Goal: Task Accomplishment & Management: Manage account settings

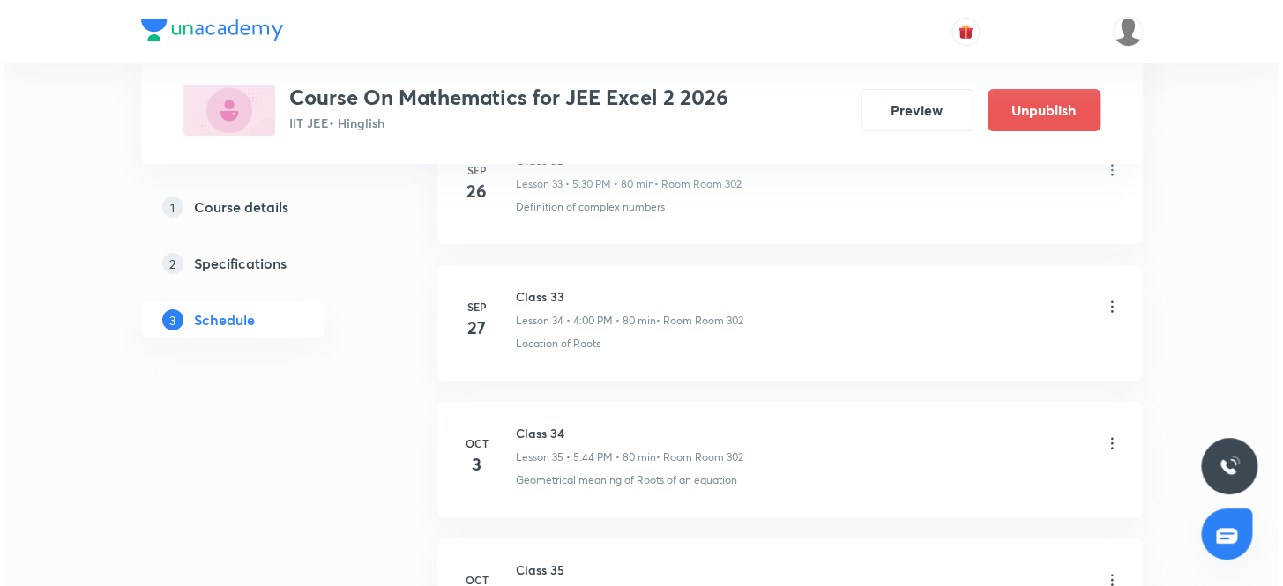
scroll to position [5739, 0]
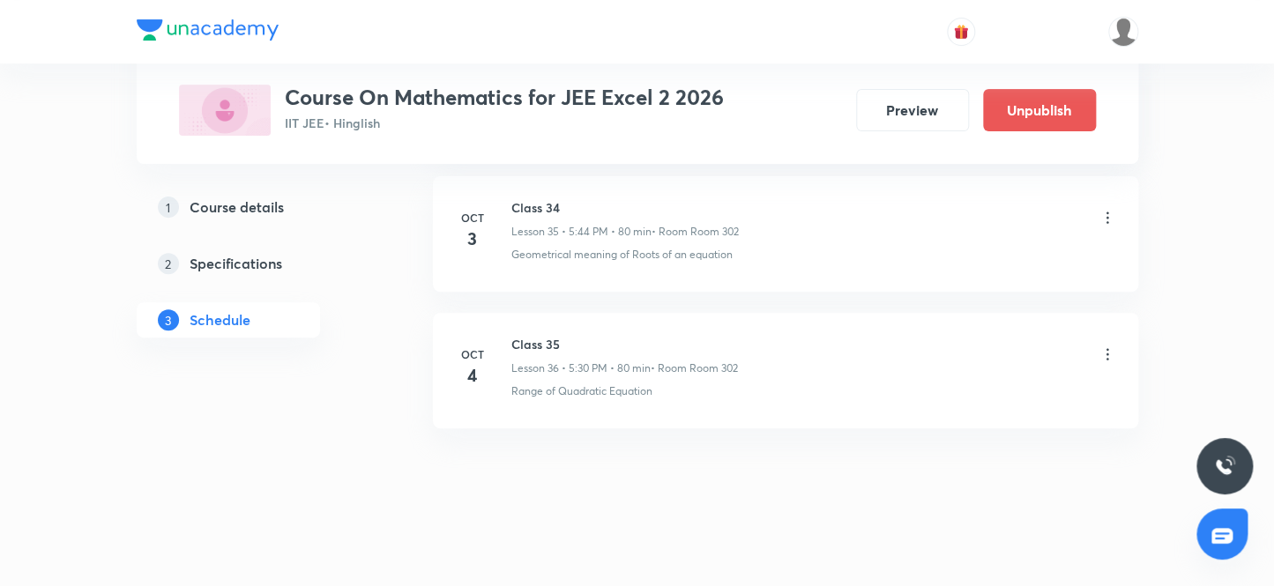
click at [1107, 346] on icon at bounding box center [1108, 355] width 18 height 18
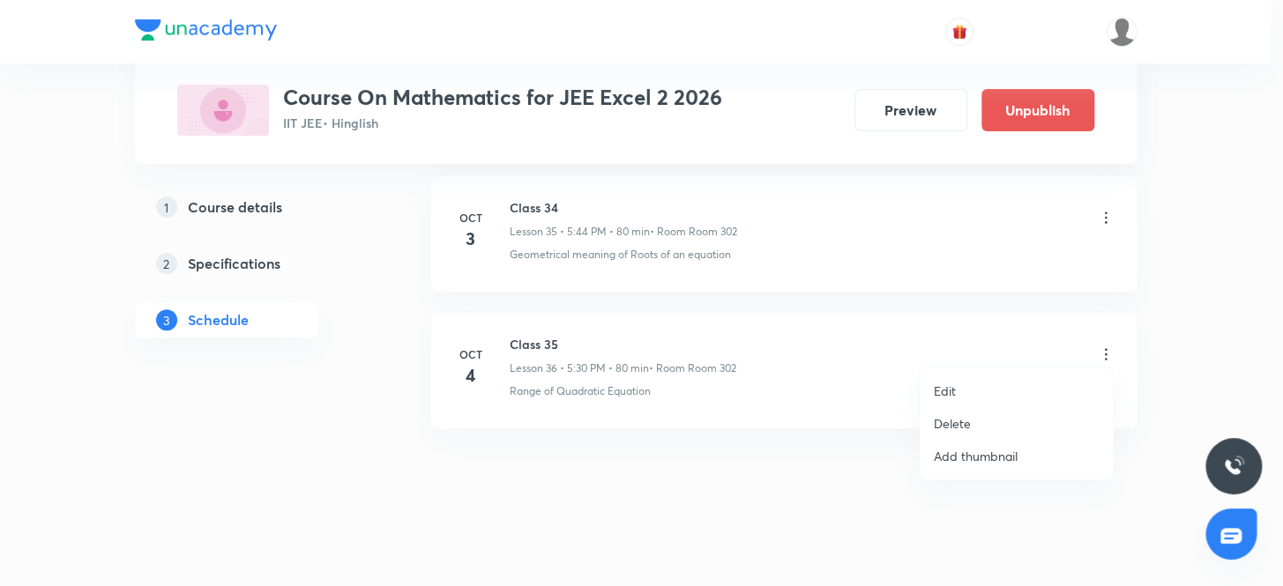
click at [944, 388] on p "Edit" at bounding box center [945, 391] width 22 height 19
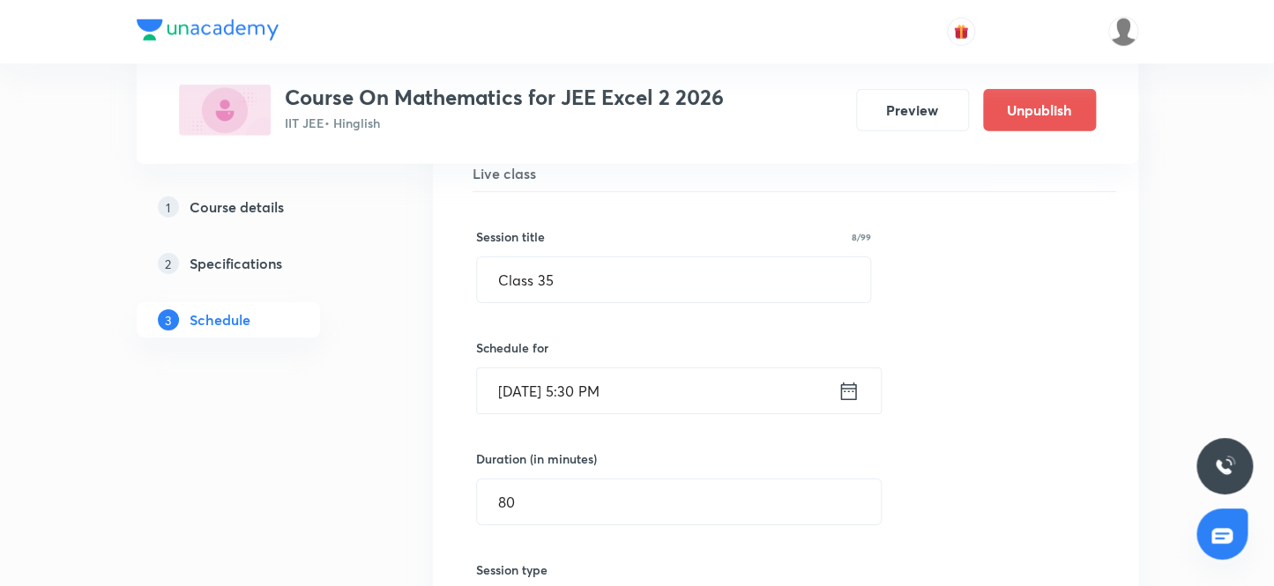
scroll to position [5045, 0]
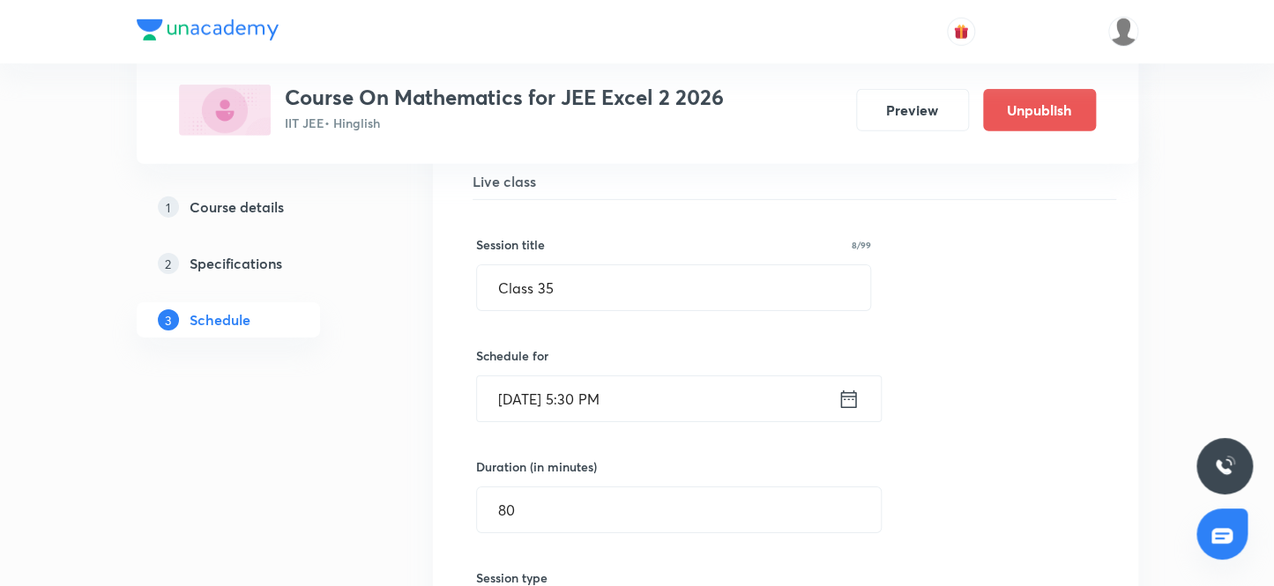
click at [584, 390] on input "Oct 4, 2025, 5:30 PM" at bounding box center [657, 398] width 361 height 45
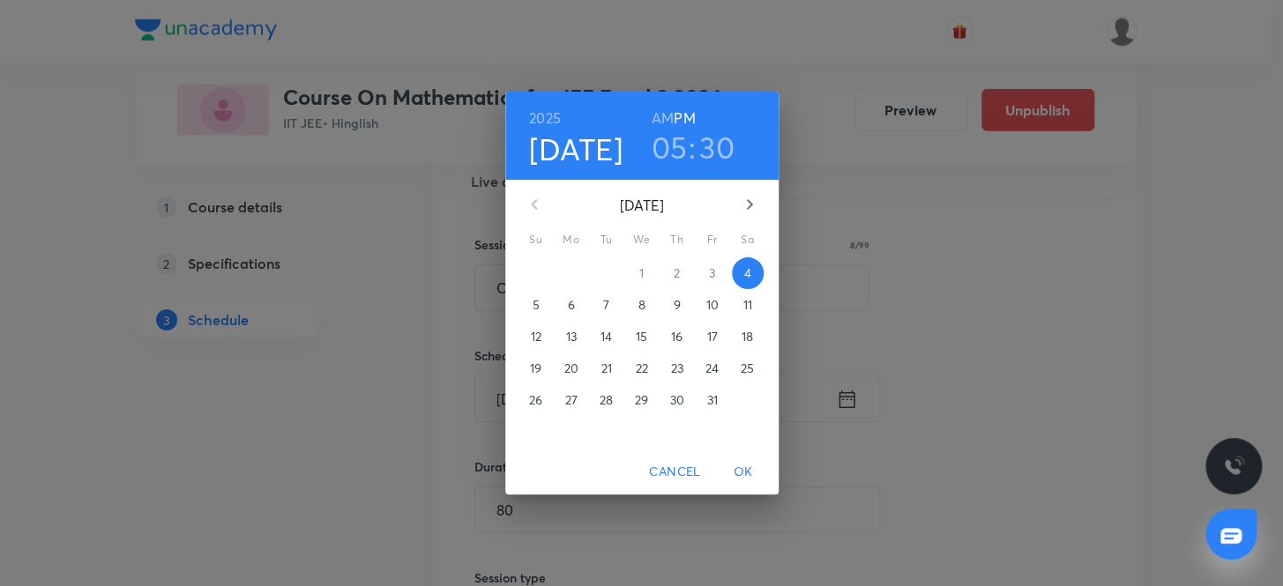
click at [671, 143] on h3 "05" at bounding box center [669, 147] width 36 height 37
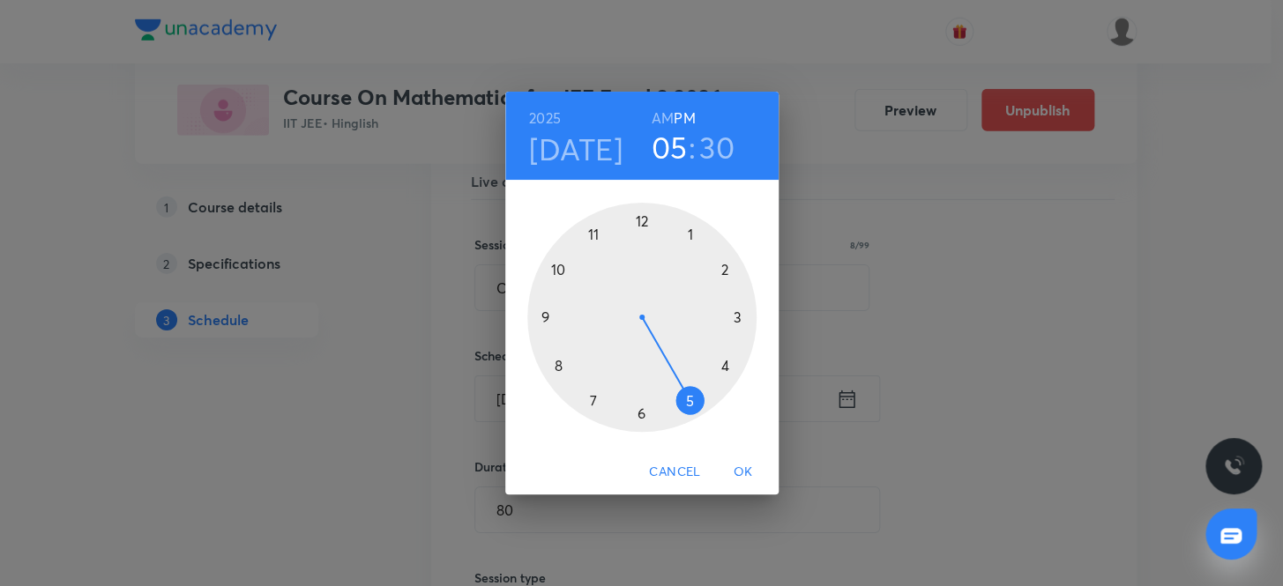
click at [641, 409] on div at bounding box center [641, 317] width 229 height 229
click at [637, 217] on div at bounding box center [641, 317] width 229 height 229
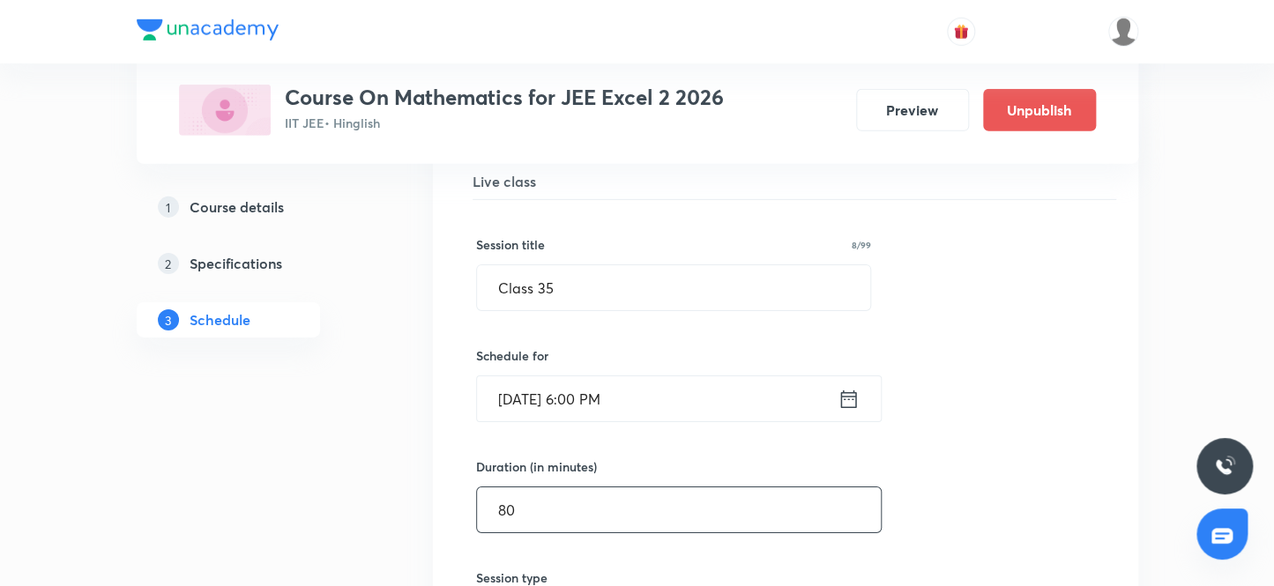
scroll to position [5125, 0]
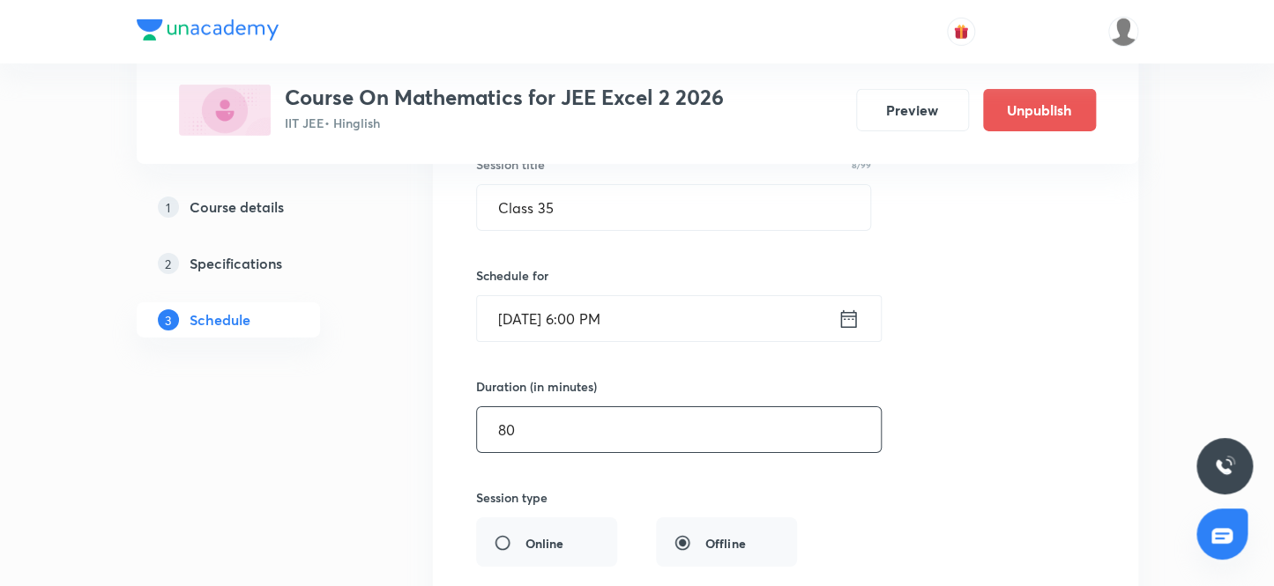
click at [526, 414] on input "80" at bounding box center [679, 429] width 404 height 45
type input "8"
type input "0"
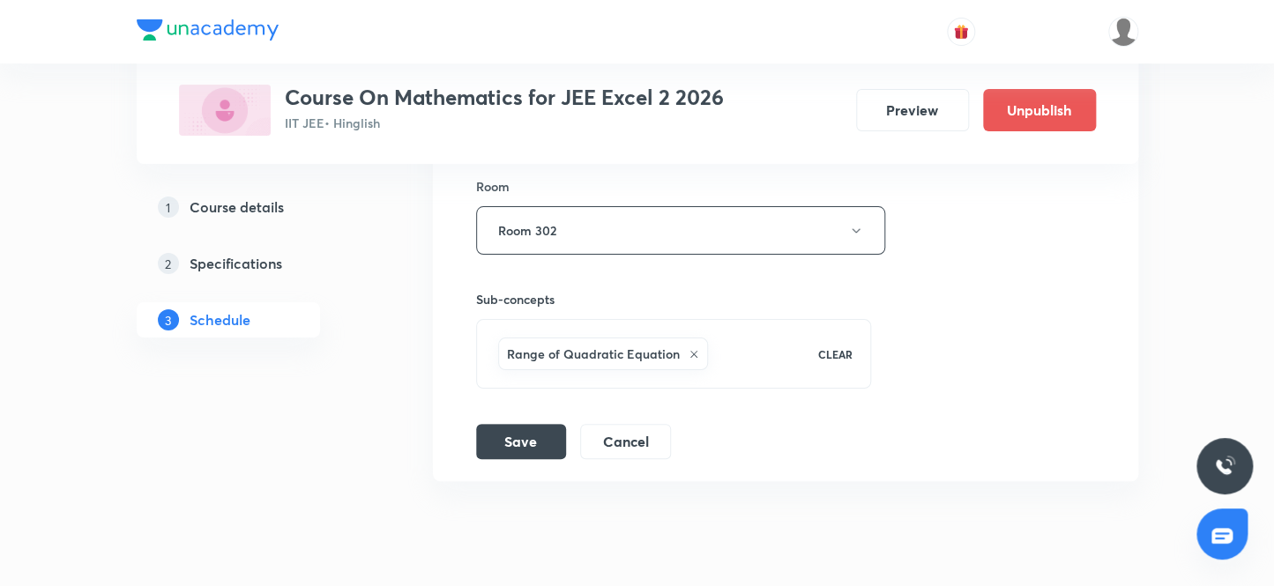
scroll to position [5607, 0]
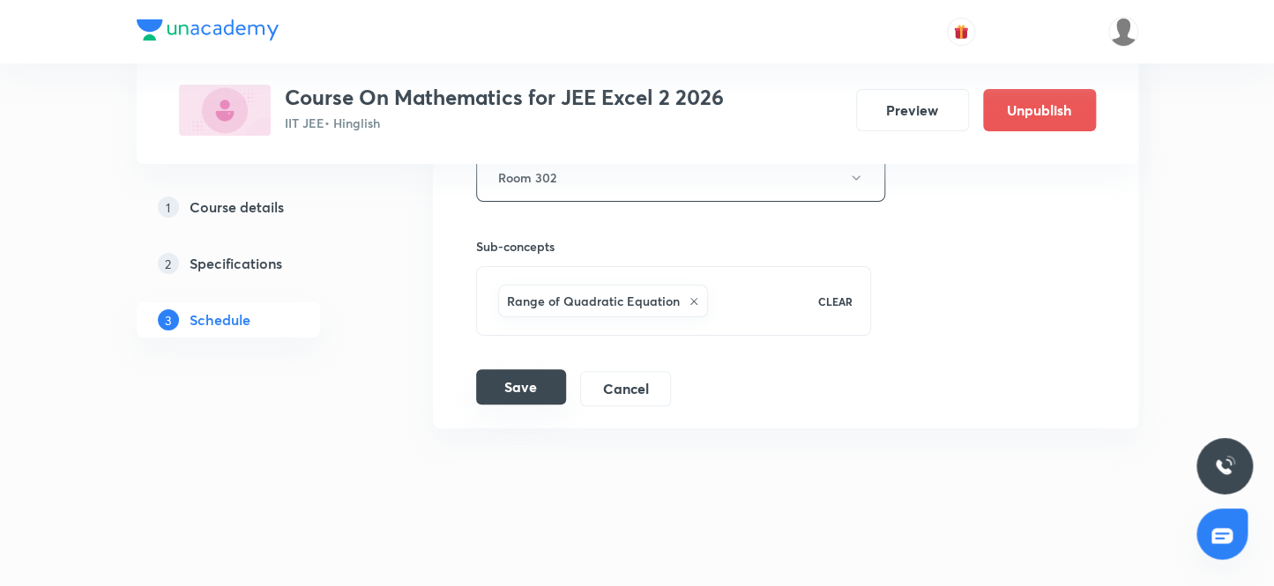
type input "50"
click at [514, 380] on button "Save" at bounding box center [521, 386] width 90 height 35
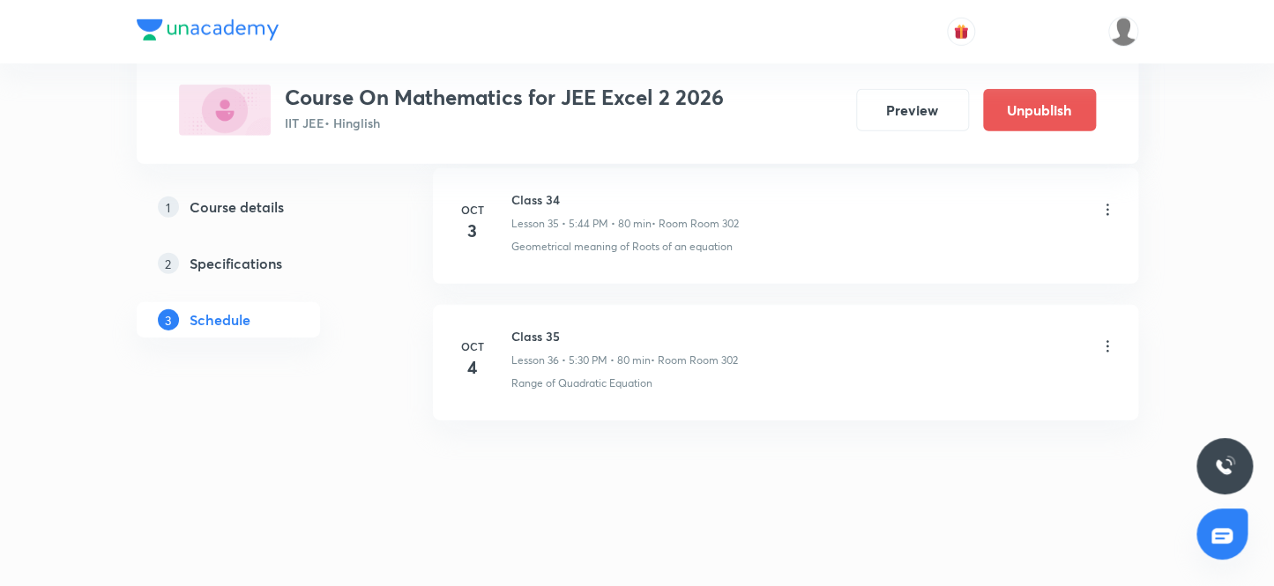
scroll to position [4929, 0]
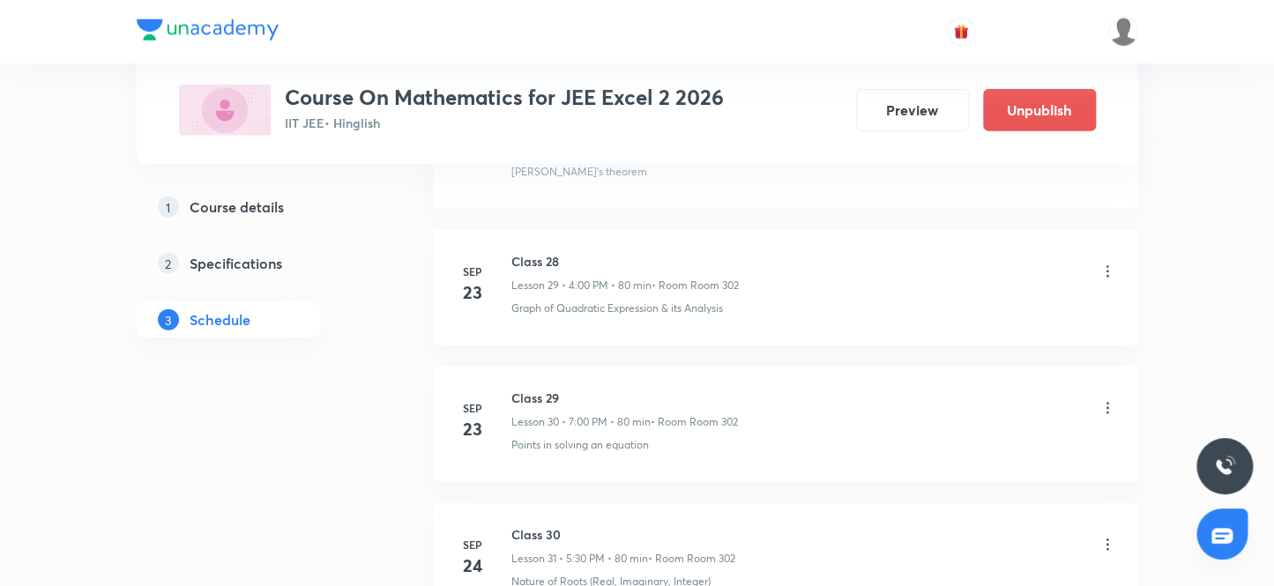
scroll to position [5739, 0]
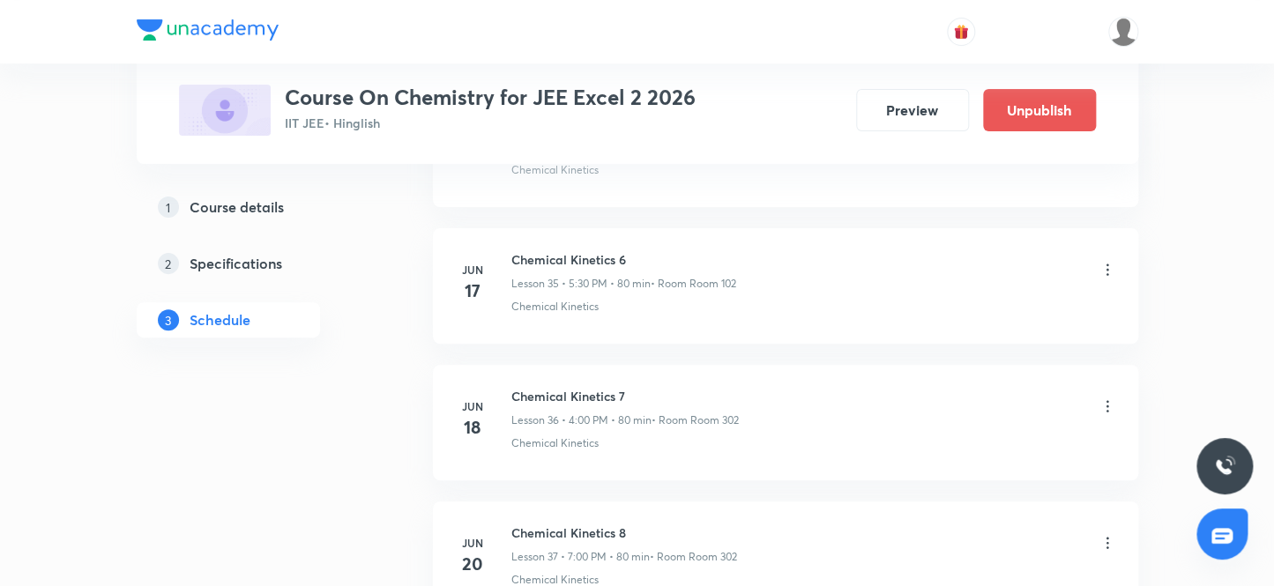
scroll to position [7240, 0]
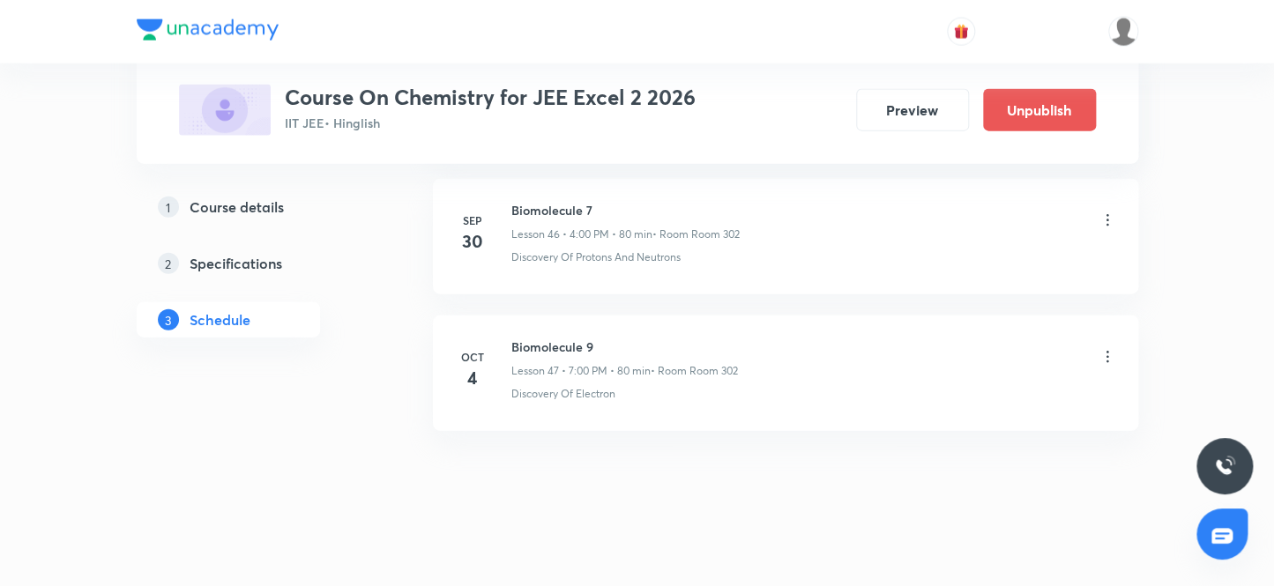
click at [1104, 348] on icon at bounding box center [1108, 357] width 18 height 18
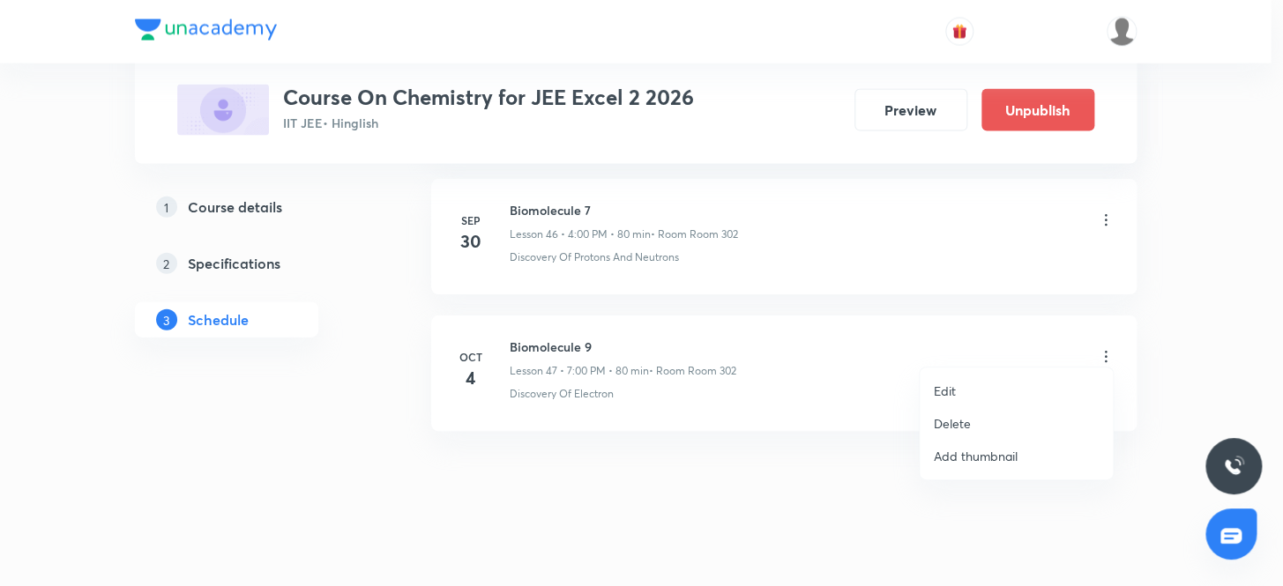
click at [949, 422] on p "Delete" at bounding box center [952, 423] width 37 height 19
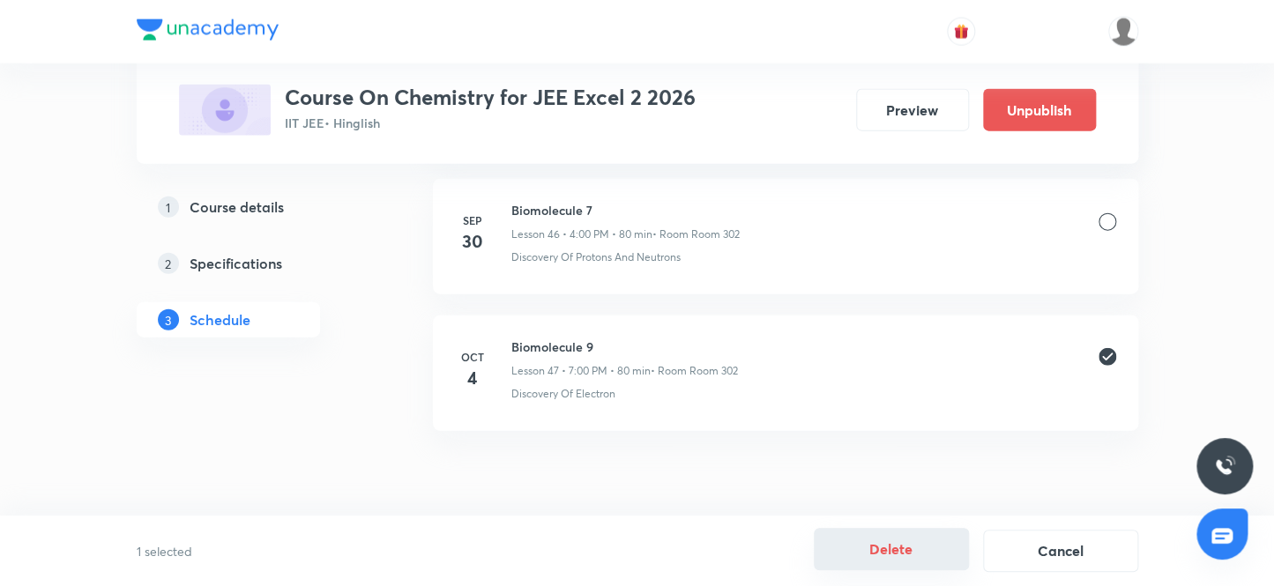
click at [892, 552] on button "Delete" at bounding box center [891, 549] width 155 height 42
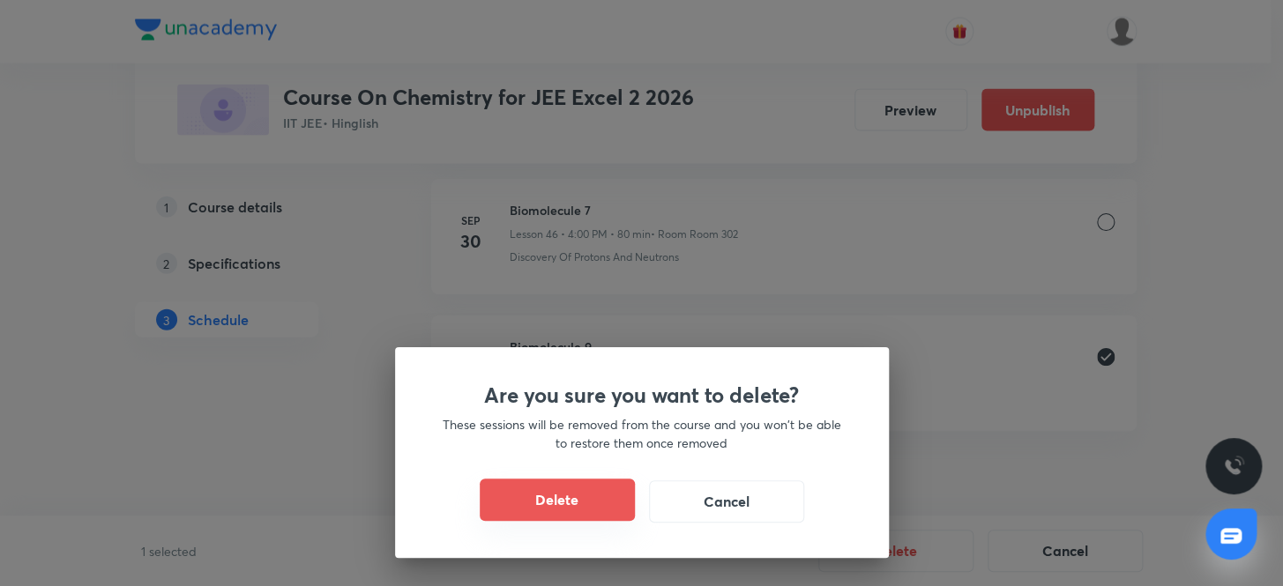
click at [573, 497] on button "Delete" at bounding box center [557, 500] width 155 height 42
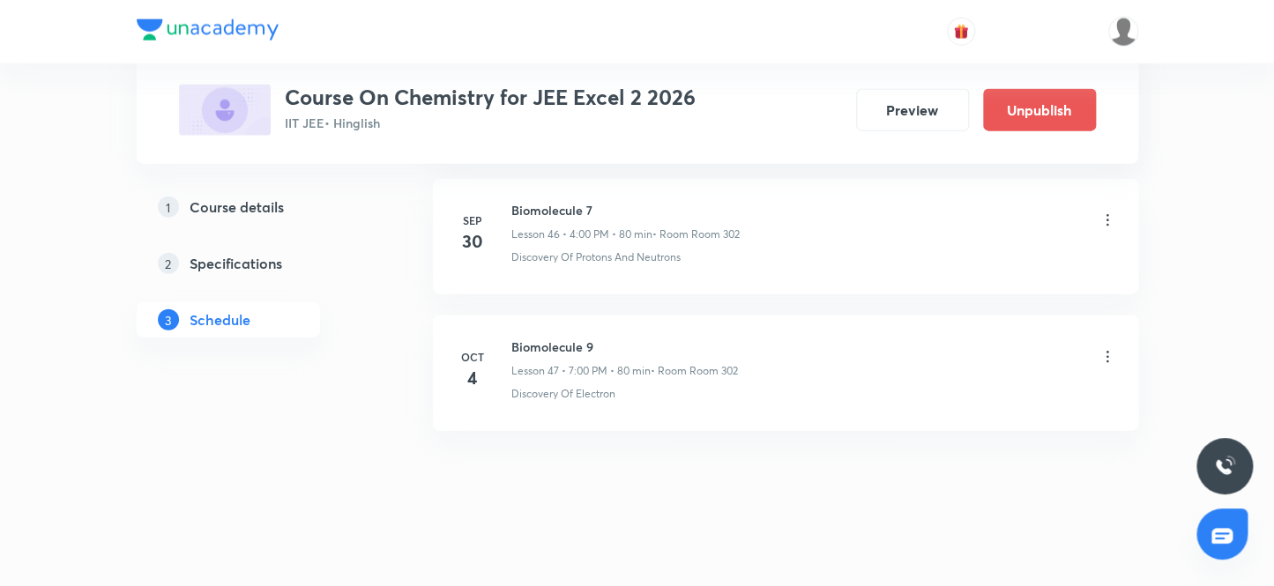
scroll to position [7104, 0]
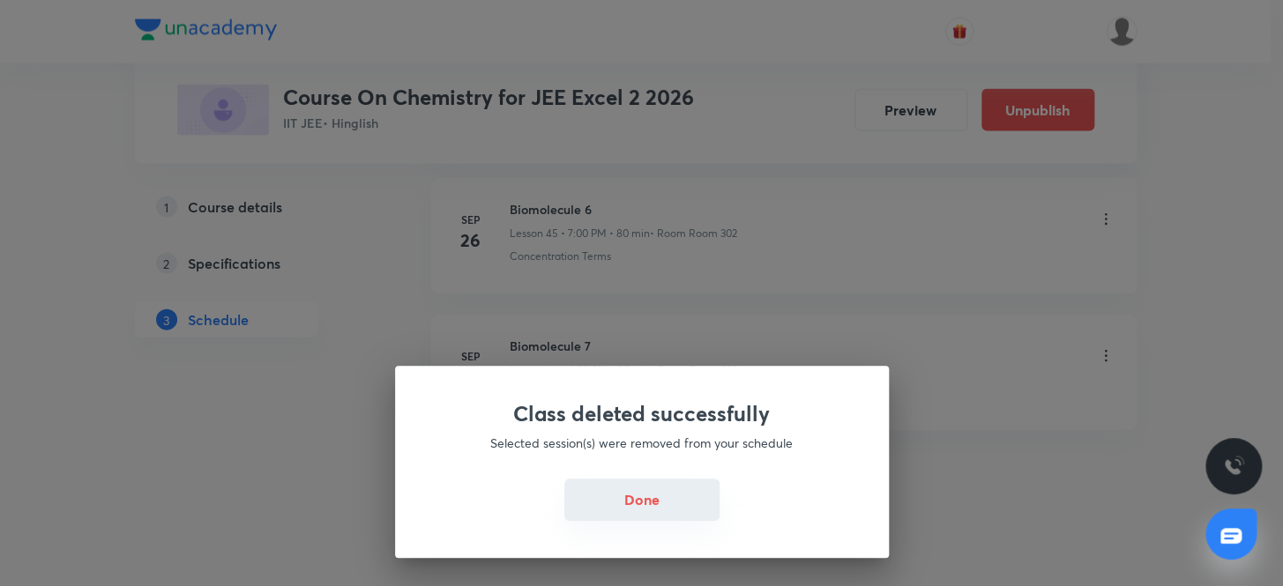
click at [615, 509] on button "Done" at bounding box center [641, 500] width 155 height 42
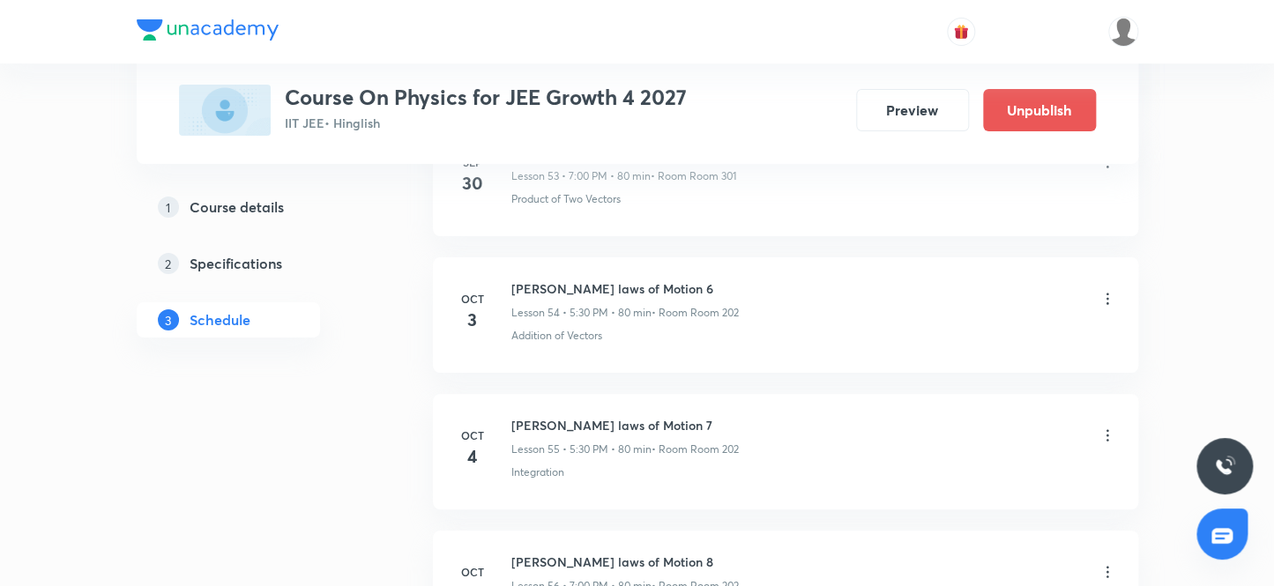
scroll to position [8581, 0]
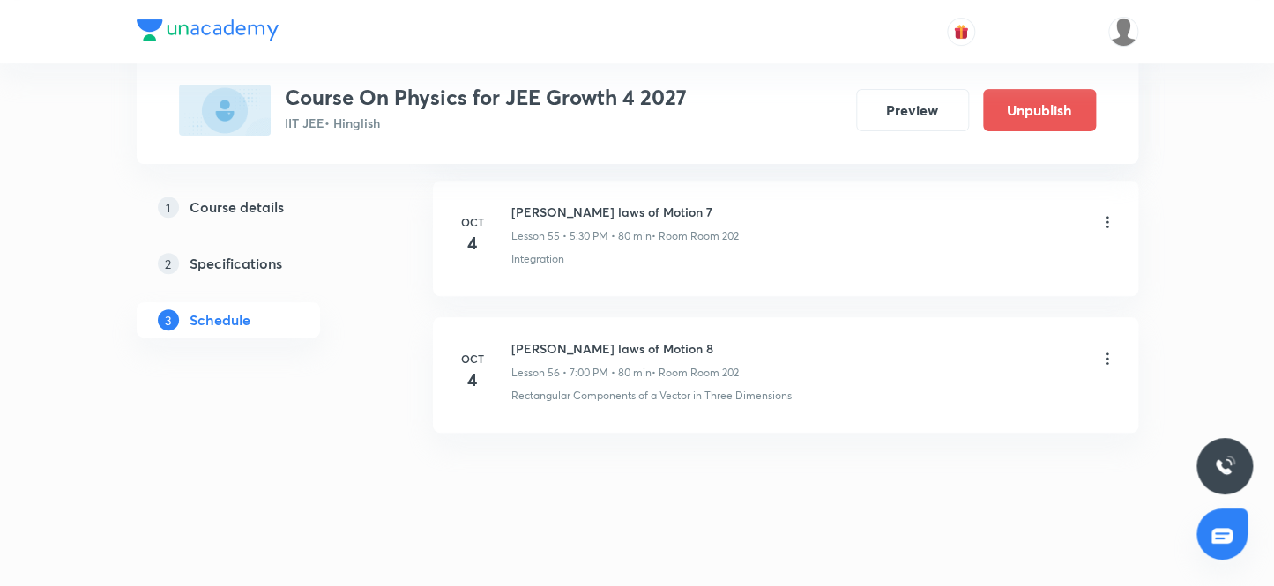
click at [1107, 353] on icon at bounding box center [1107, 358] width 3 height 11
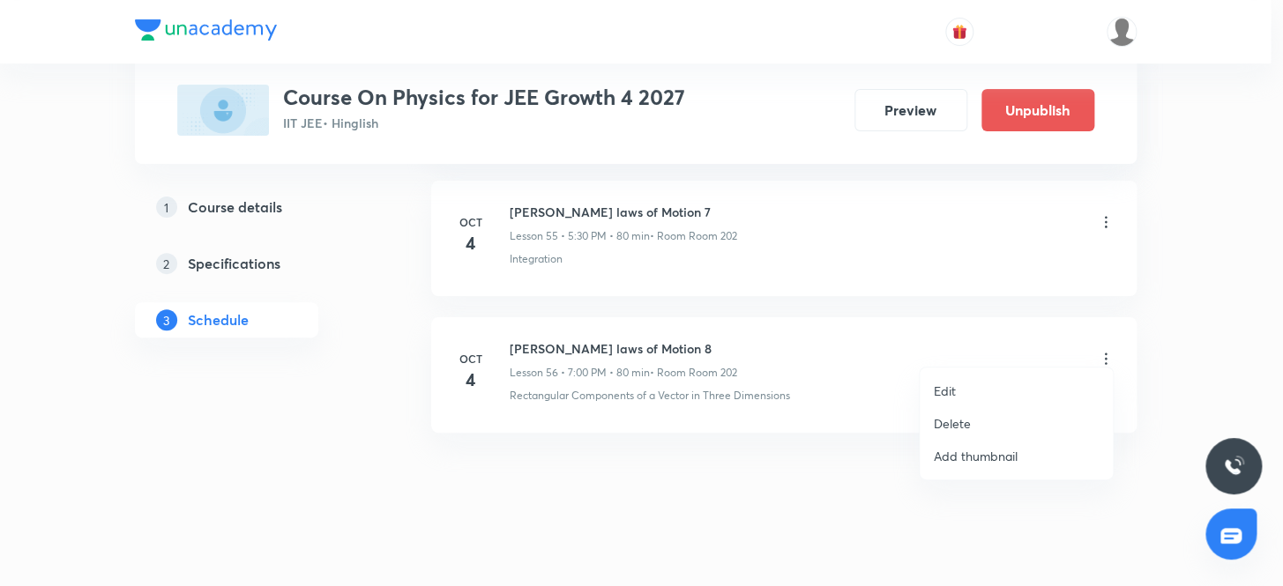
click at [949, 421] on p "Delete" at bounding box center [952, 423] width 37 height 19
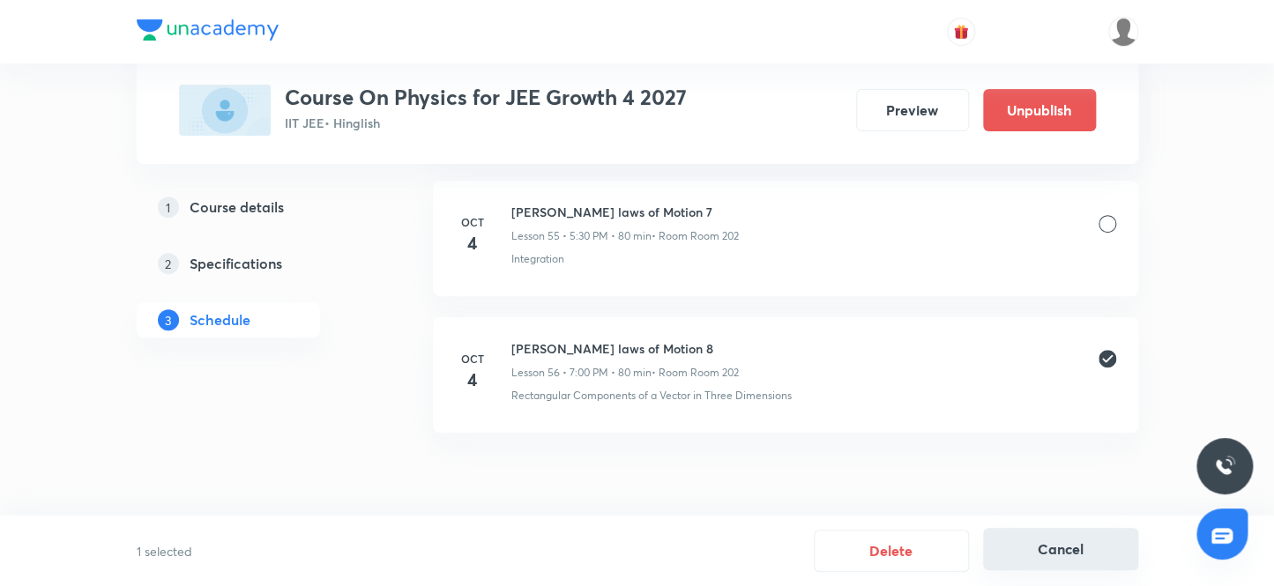
click at [1035, 550] on button "Cancel" at bounding box center [1060, 549] width 155 height 42
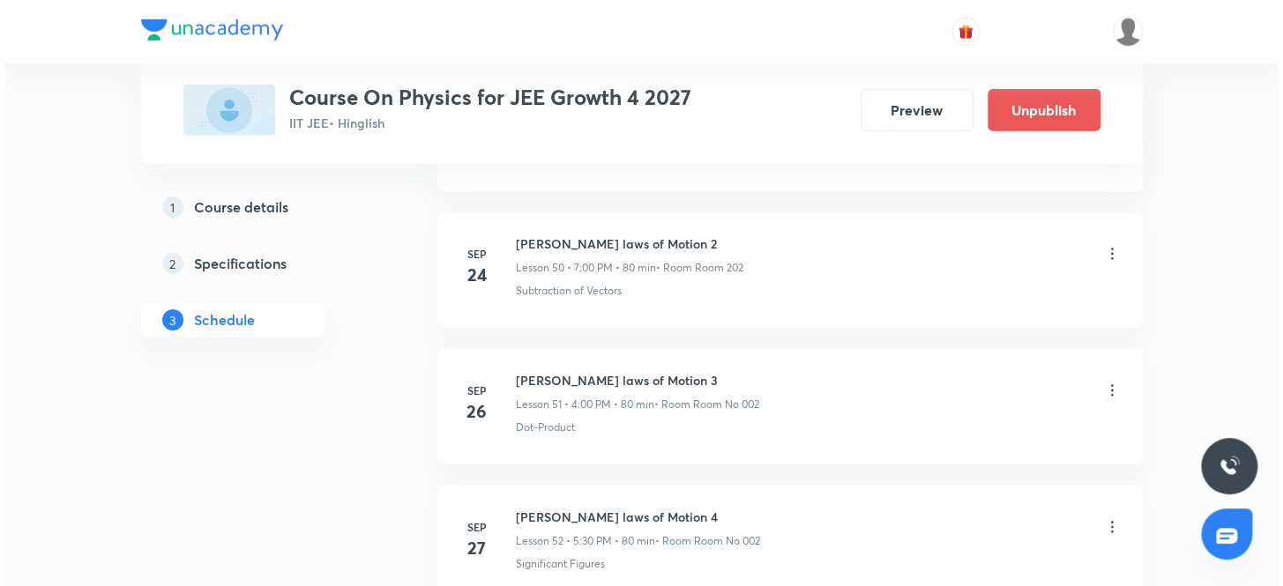
scroll to position [8581, 0]
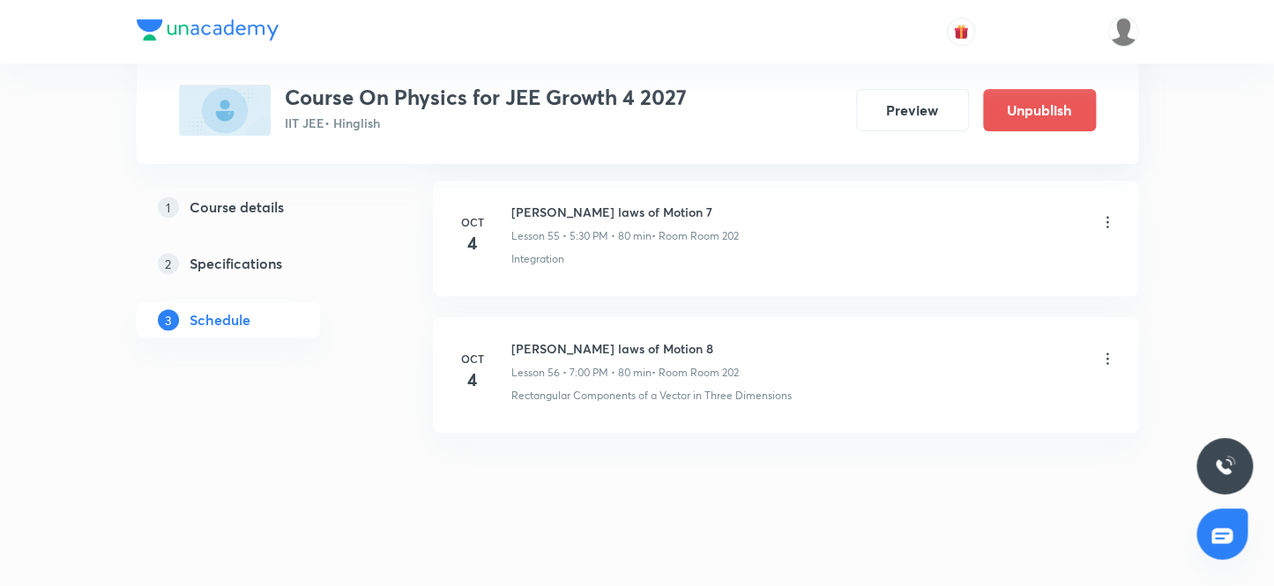
click at [1106, 350] on icon at bounding box center [1108, 359] width 18 height 18
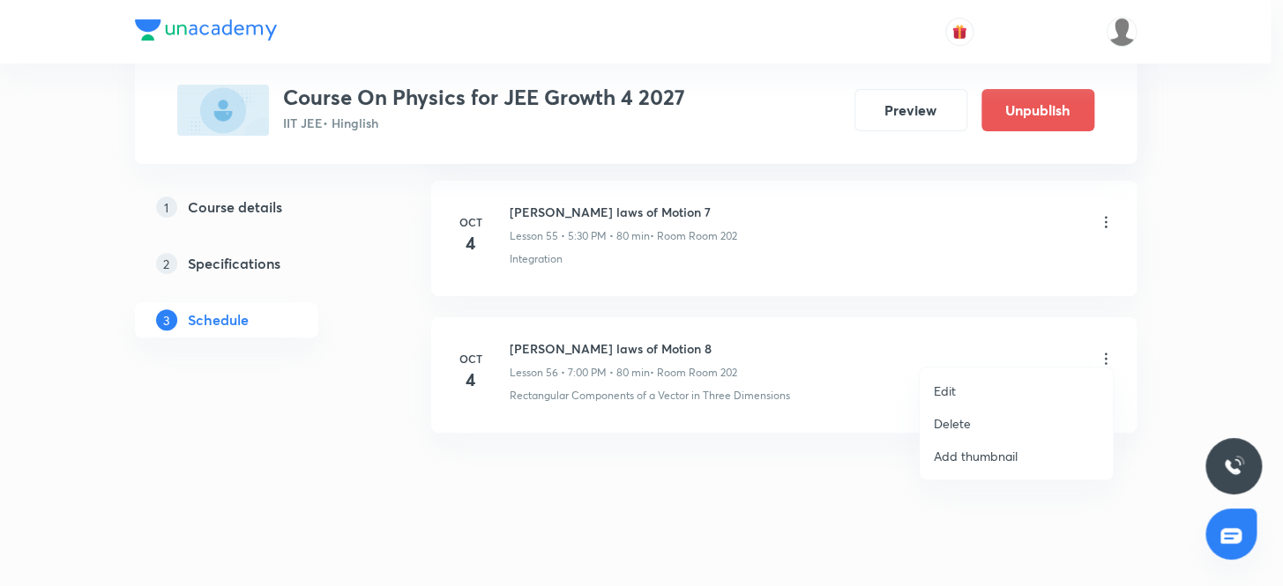
click at [942, 390] on p "Edit" at bounding box center [945, 391] width 22 height 19
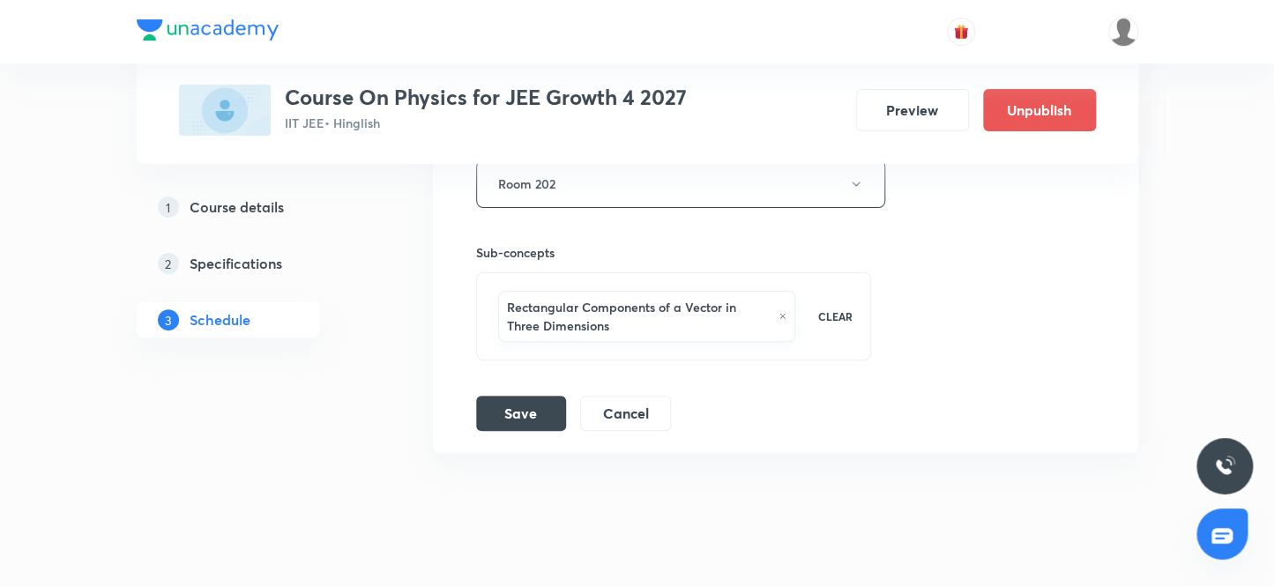
scroll to position [8466, 0]
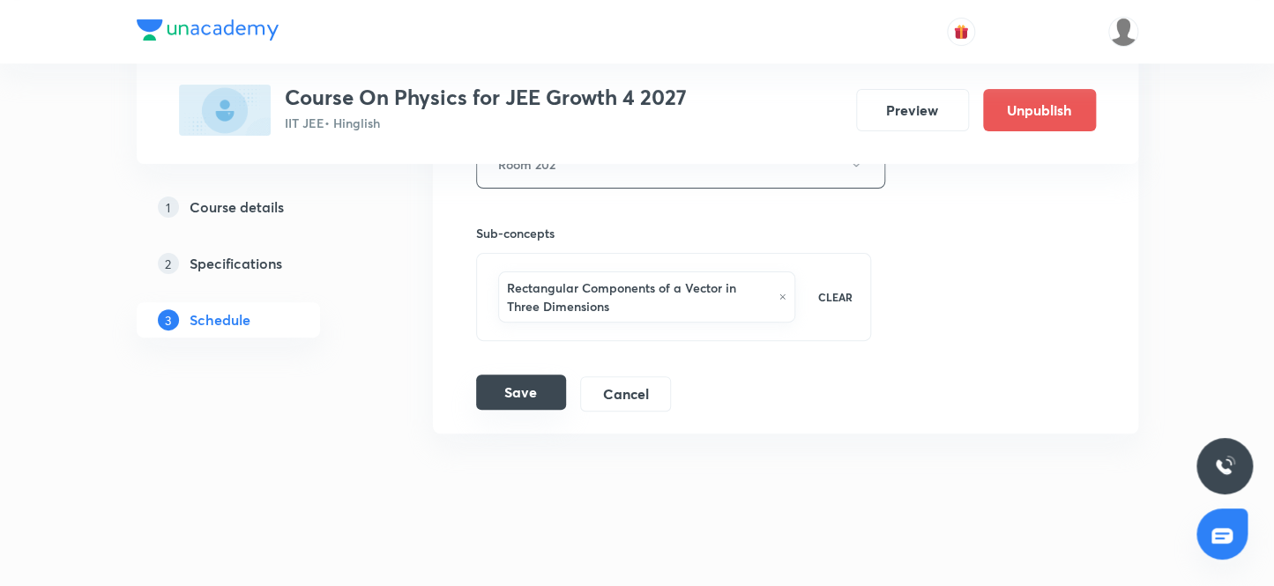
click at [510, 382] on button "Save" at bounding box center [521, 392] width 90 height 35
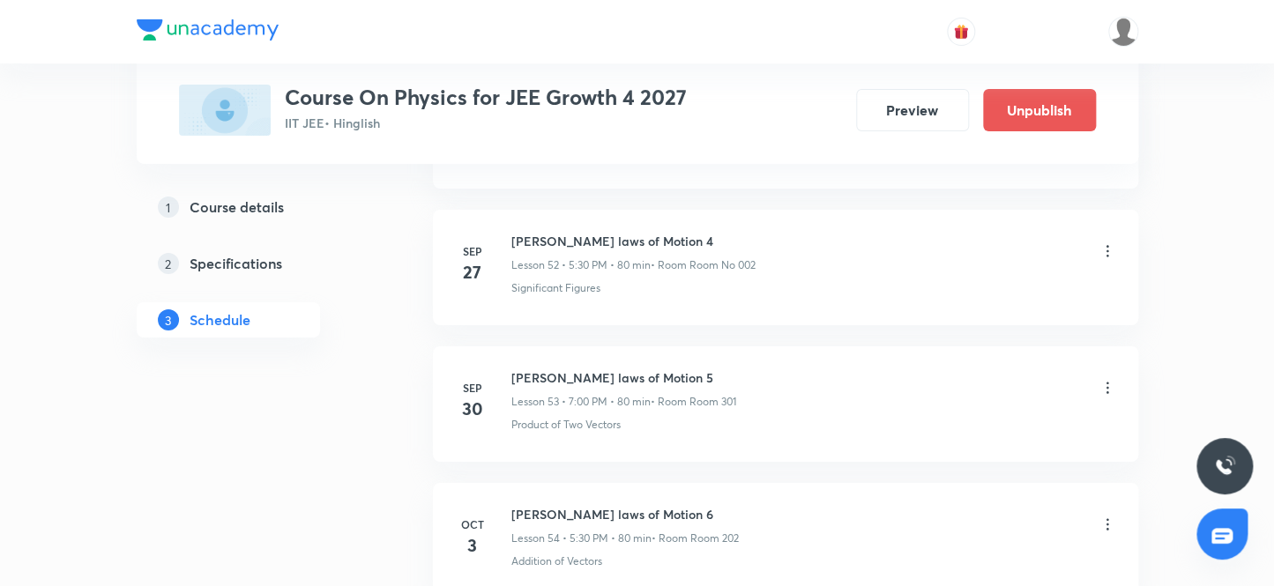
scroll to position [8581, 0]
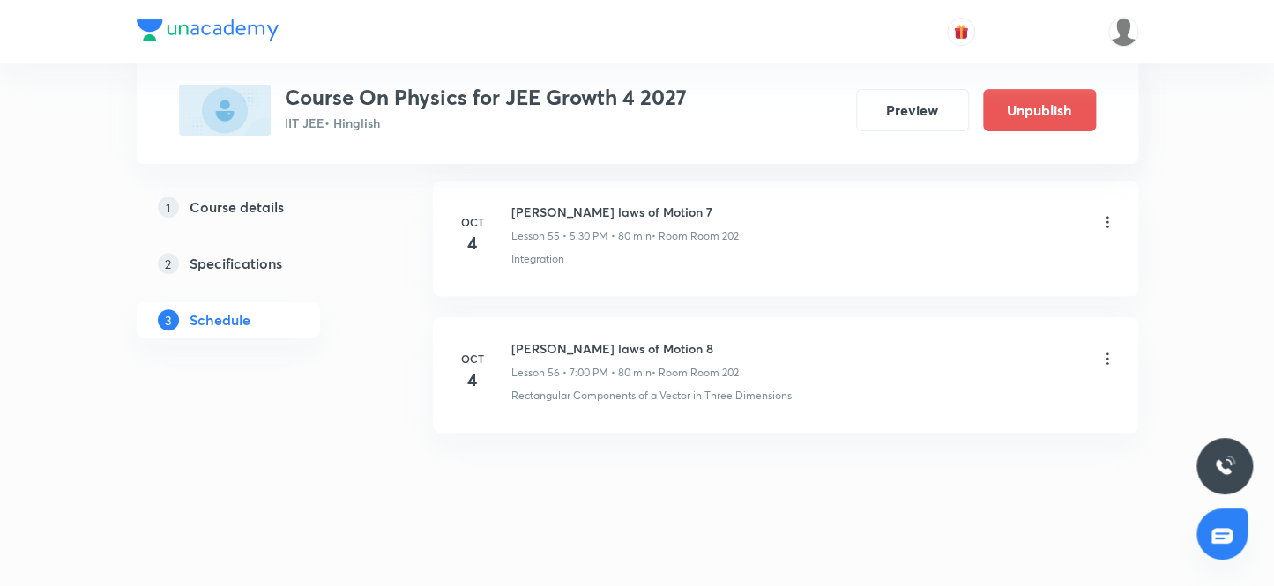
click at [1107, 350] on icon at bounding box center [1108, 359] width 18 height 18
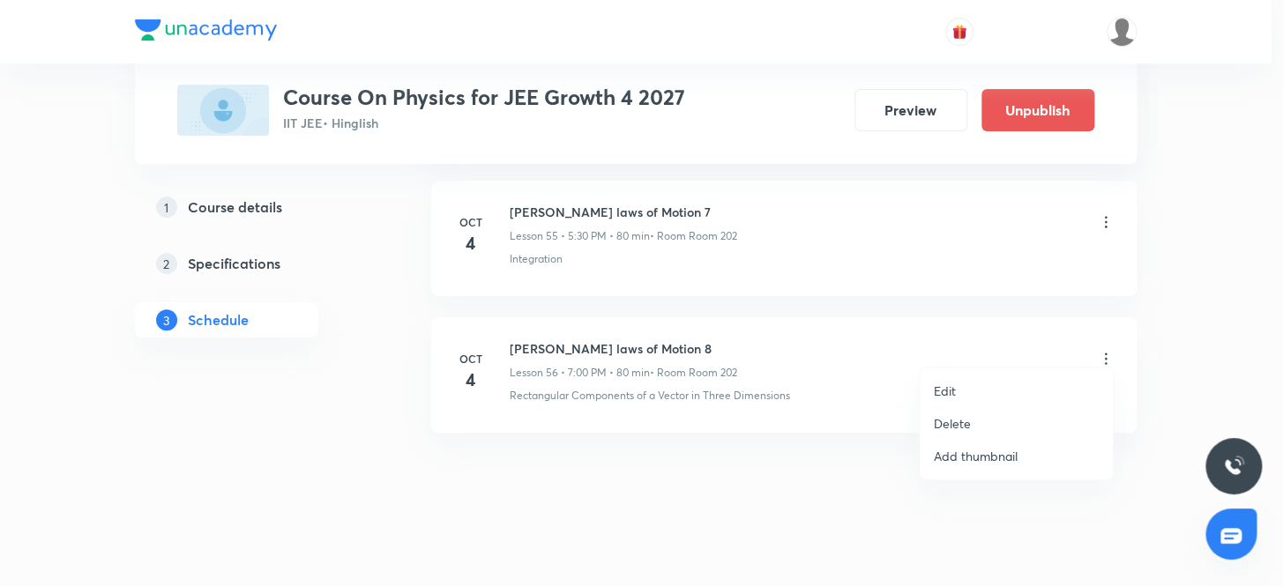
click at [955, 423] on p "Delete" at bounding box center [952, 423] width 37 height 19
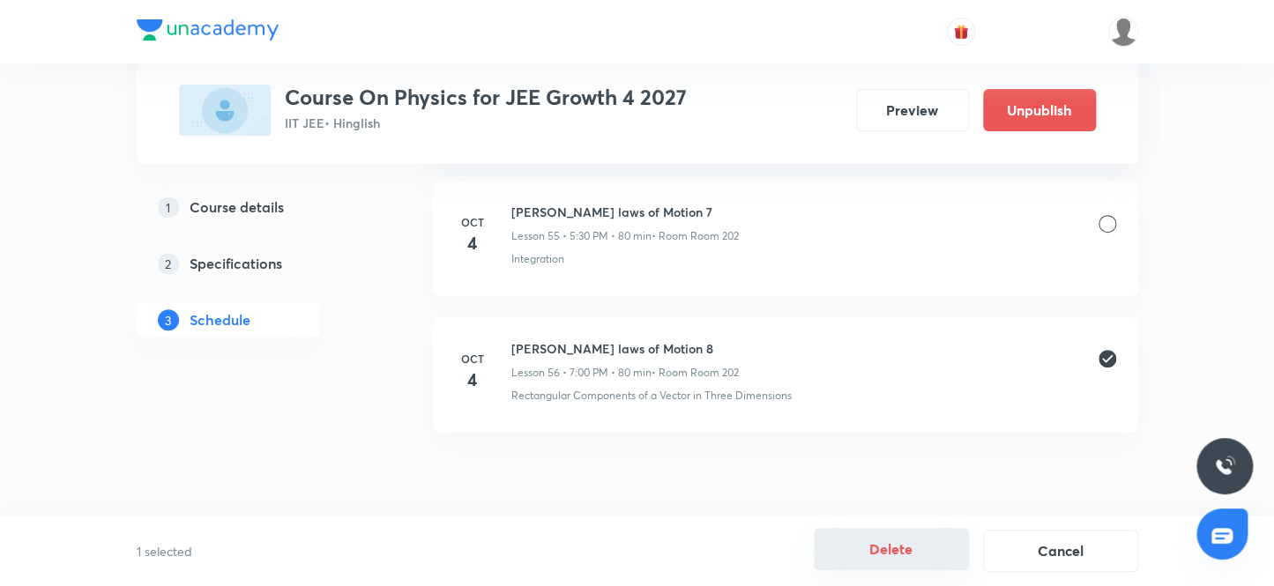
click at [898, 548] on button "Delete" at bounding box center [891, 549] width 155 height 42
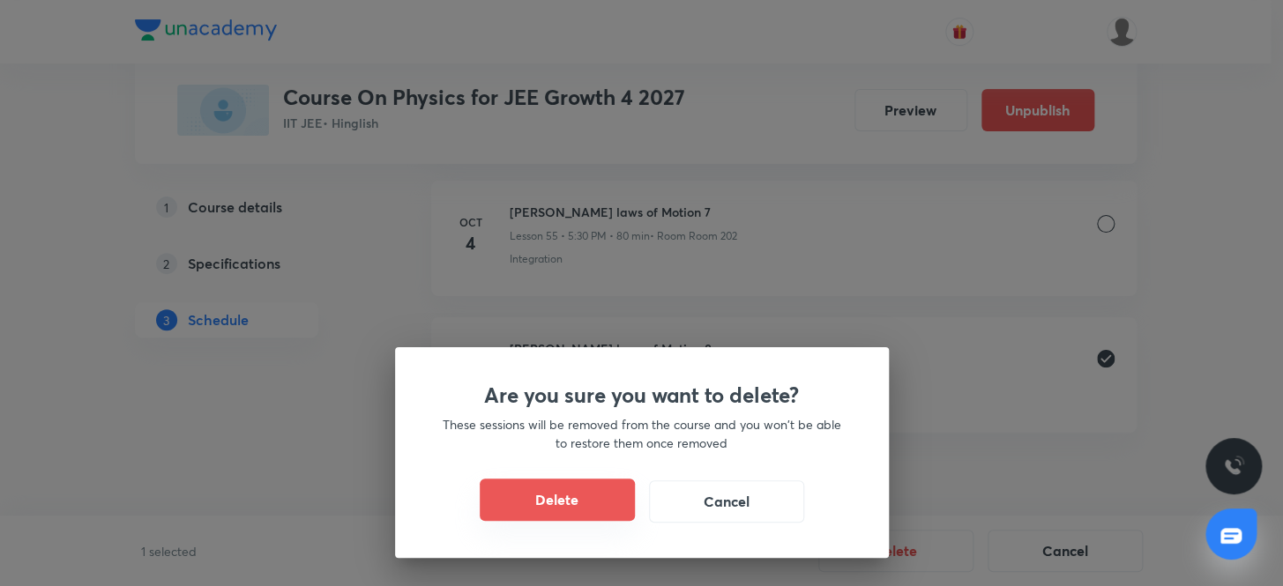
click at [542, 497] on button "Delete" at bounding box center [557, 500] width 155 height 42
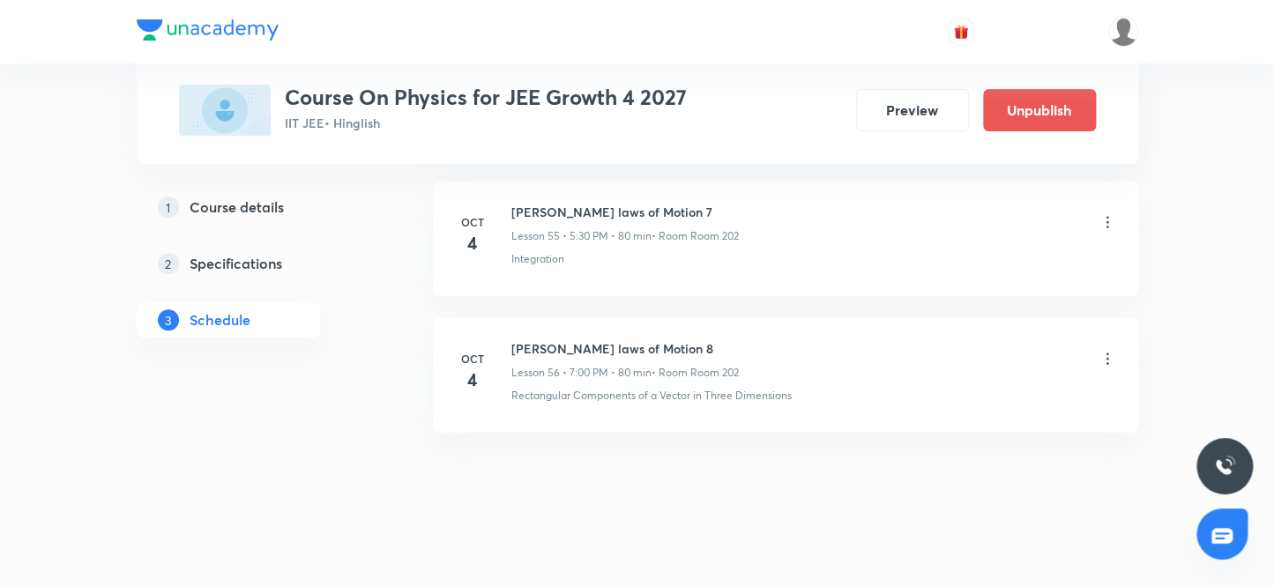
scroll to position [8444, 0]
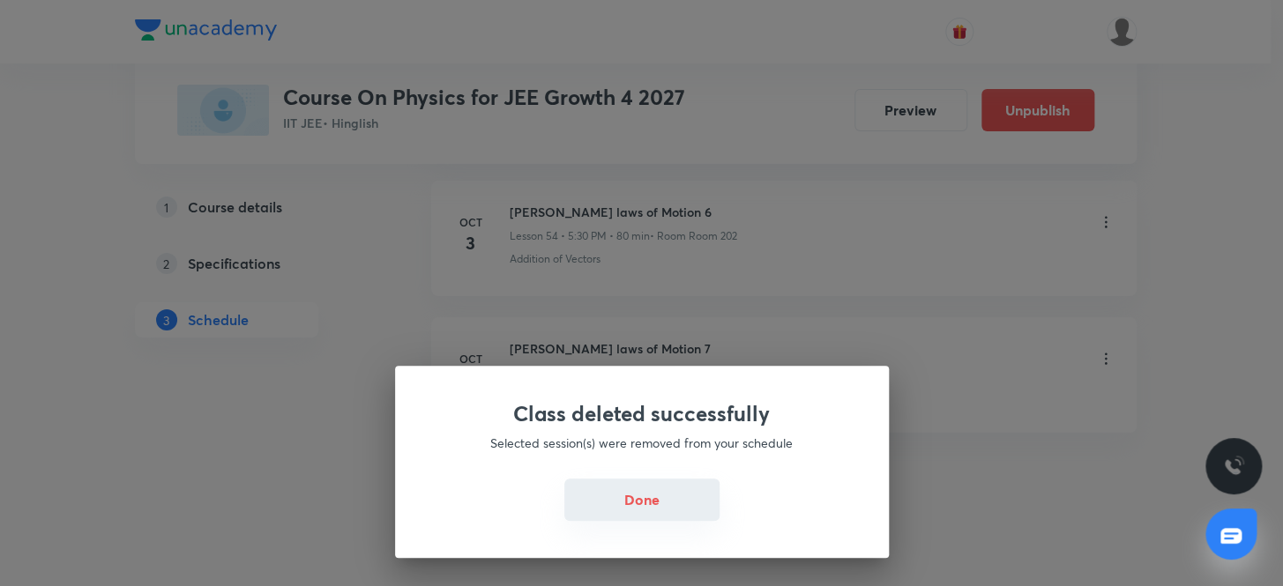
click at [612, 496] on button "Done" at bounding box center [641, 500] width 155 height 42
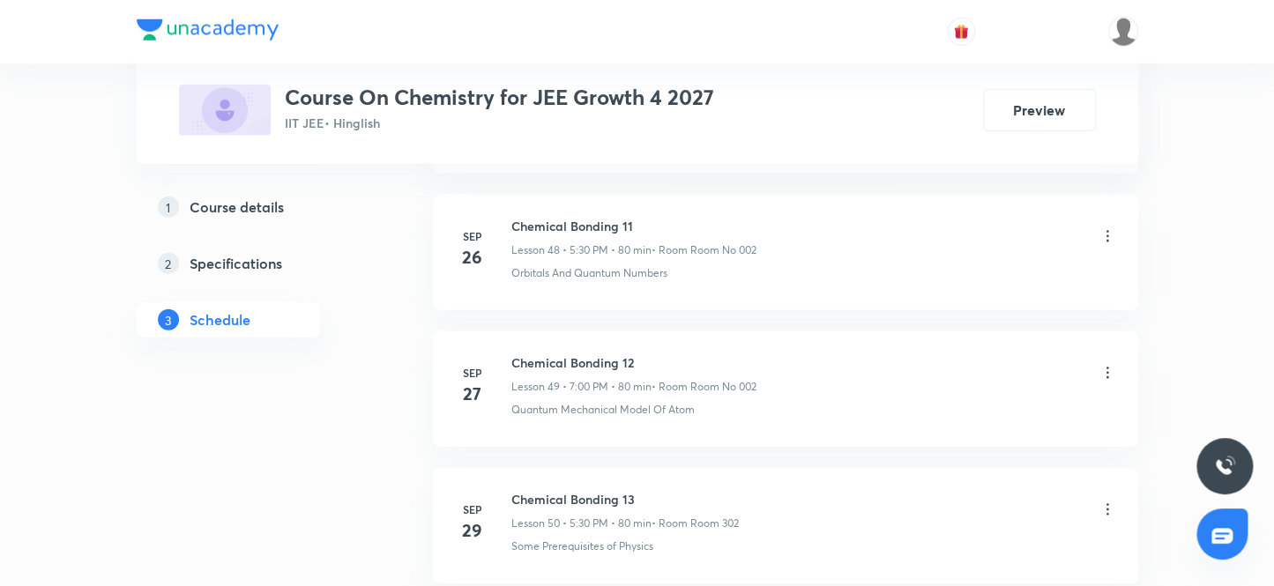
scroll to position [8035, 0]
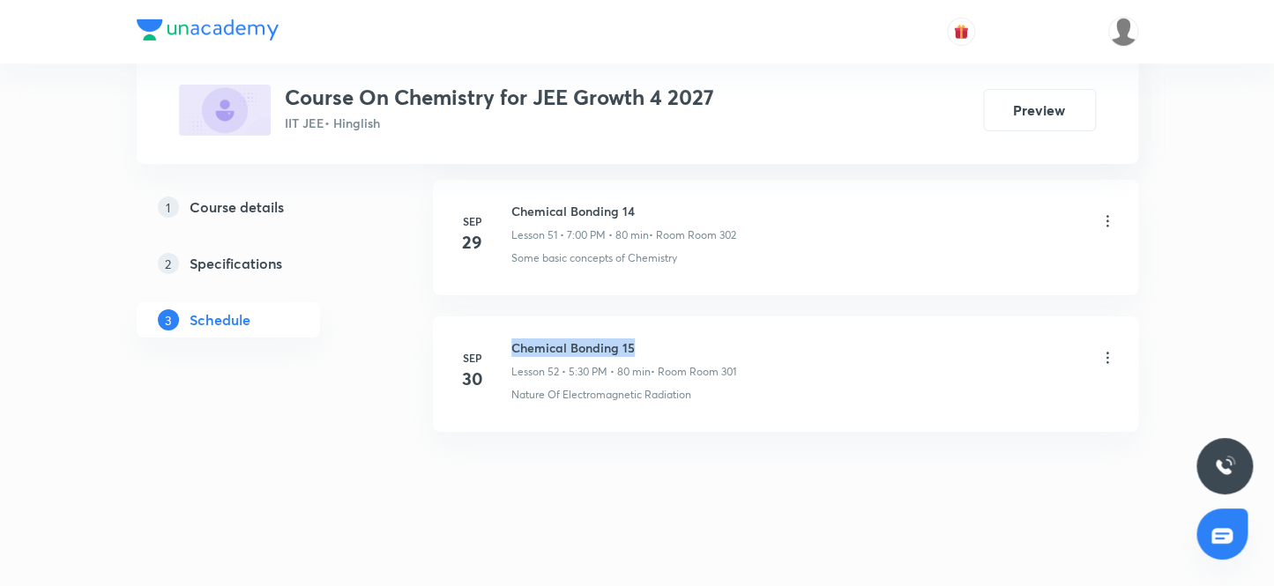
drag, startPoint x: 642, startPoint y: 328, endPoint x: 503, endPoint y: 321, distance: 138.6
click at [503, 321] on li "[DATE] Chemical Bonding 15 Lesson 52 • 5:30 PM • 80 min • Room Room 301 Nature …" at bounding box center [785, 375] width 705 height 116
copy h6 "Chemical Bonding 15"
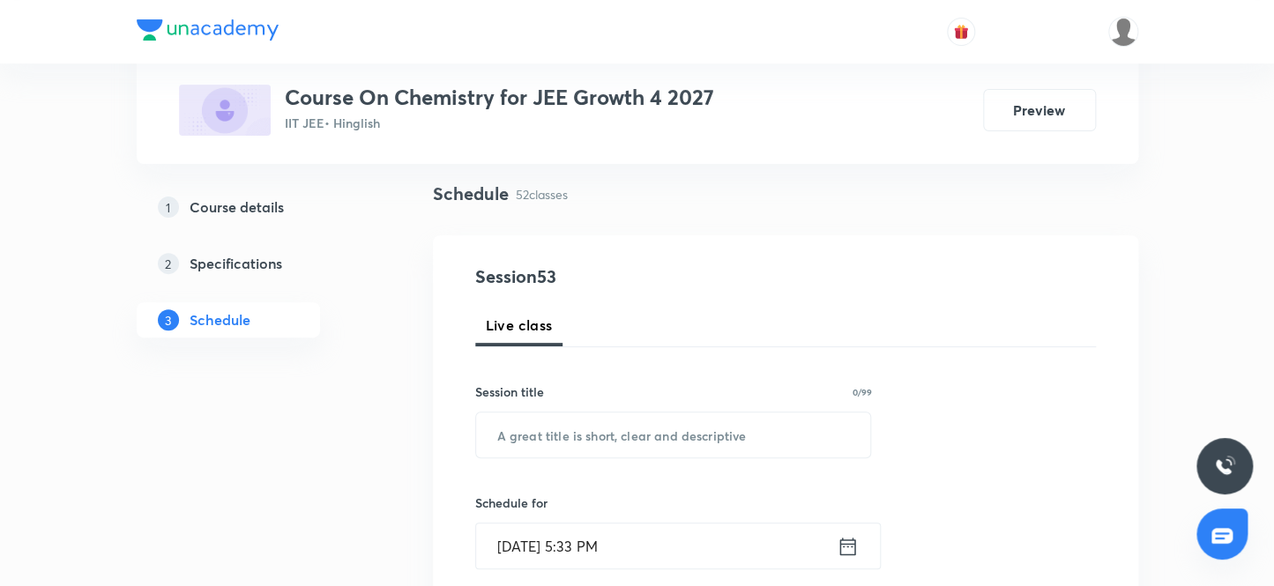
scroll to position [130, 0]
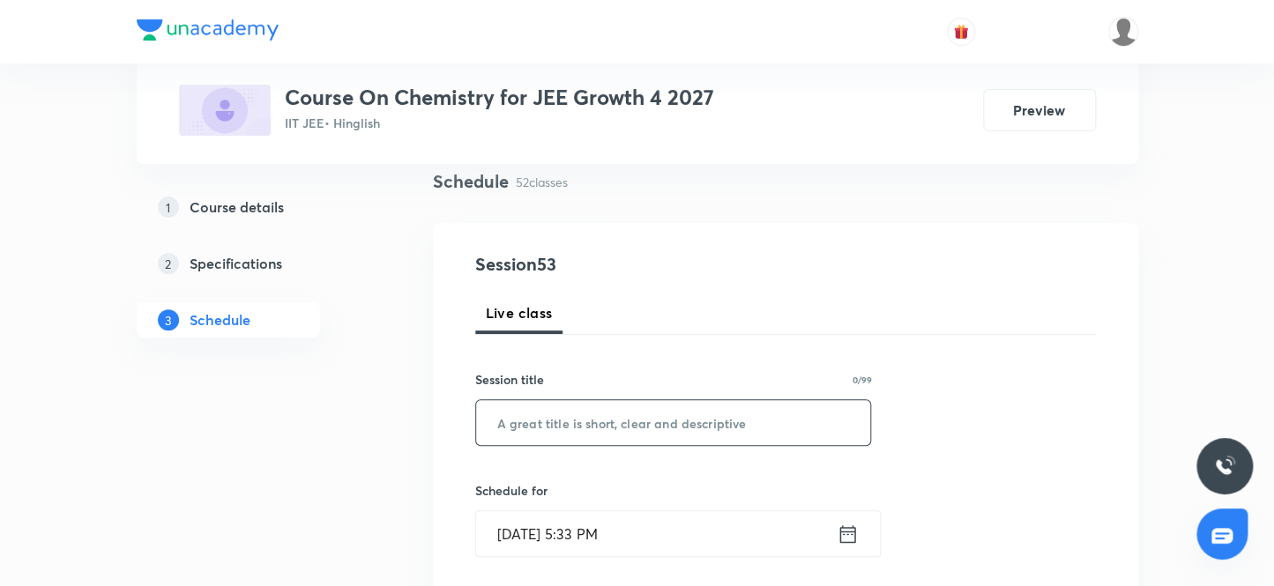
click at [570, 423] on input "text" at bounding box center [673, 422] width 395 height 45
paste input "Chemical Bonding 15"
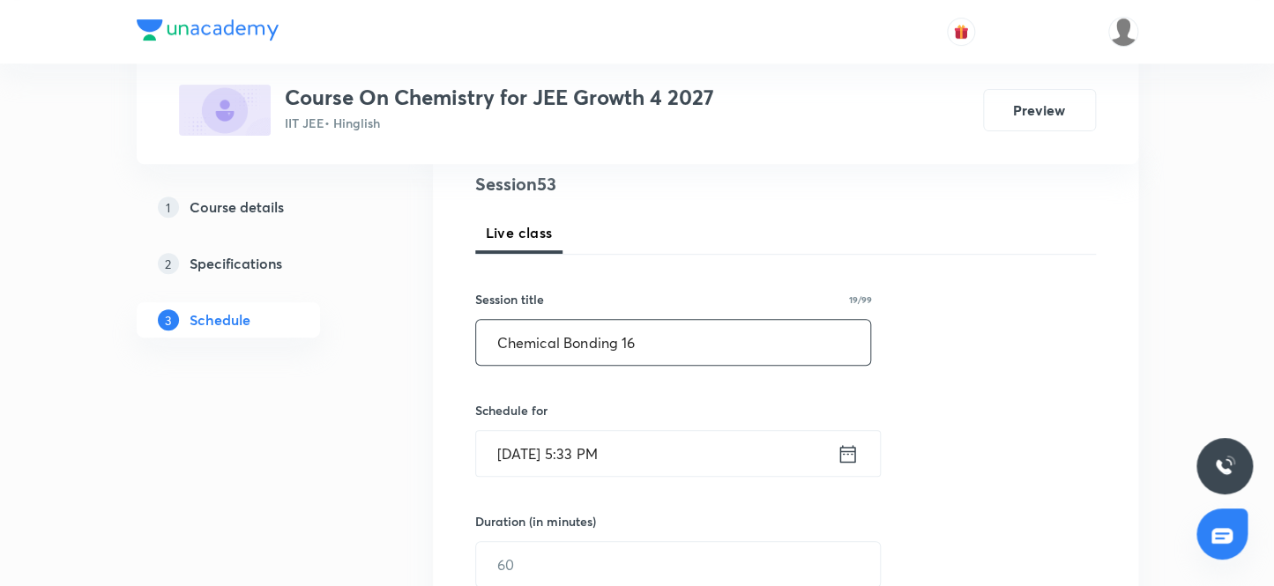
type input "Chemical Bonding 16"
click at [594, 451] on input "Oct 4, 2025, 5:33 PM" at bounding box center [656, 453] width 361 height 45
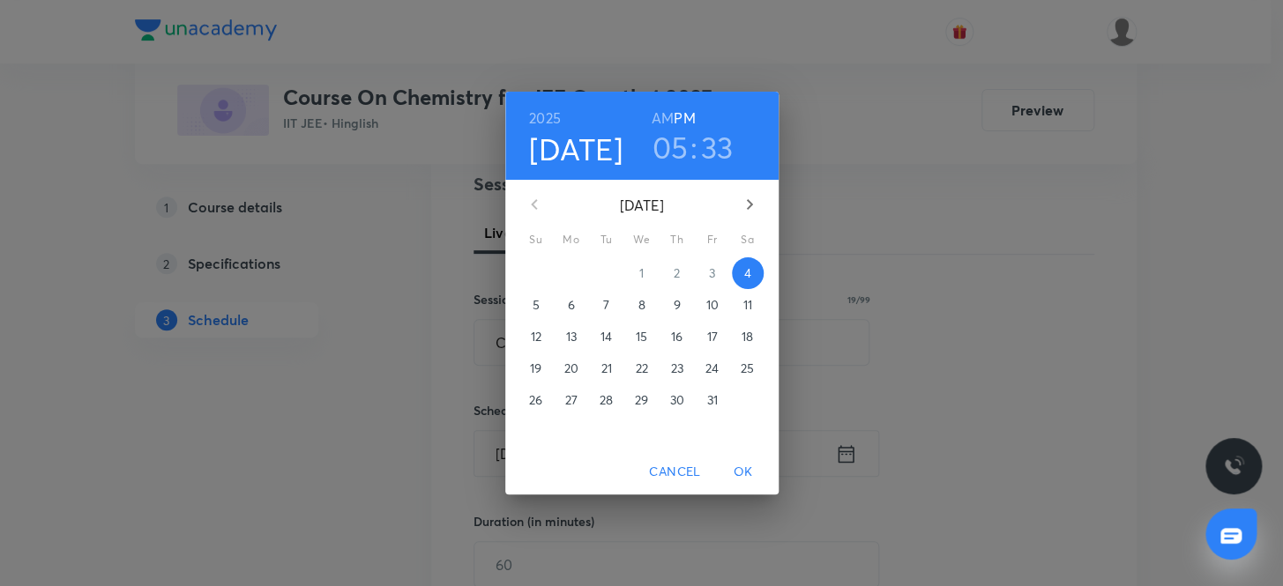
click at [690, 114] on h6 "PM" at bounding box center [684, 118] width 21 height 25
click at [665, 144] on h3 "05" at bounding box center [670, 147] width 36 height 37
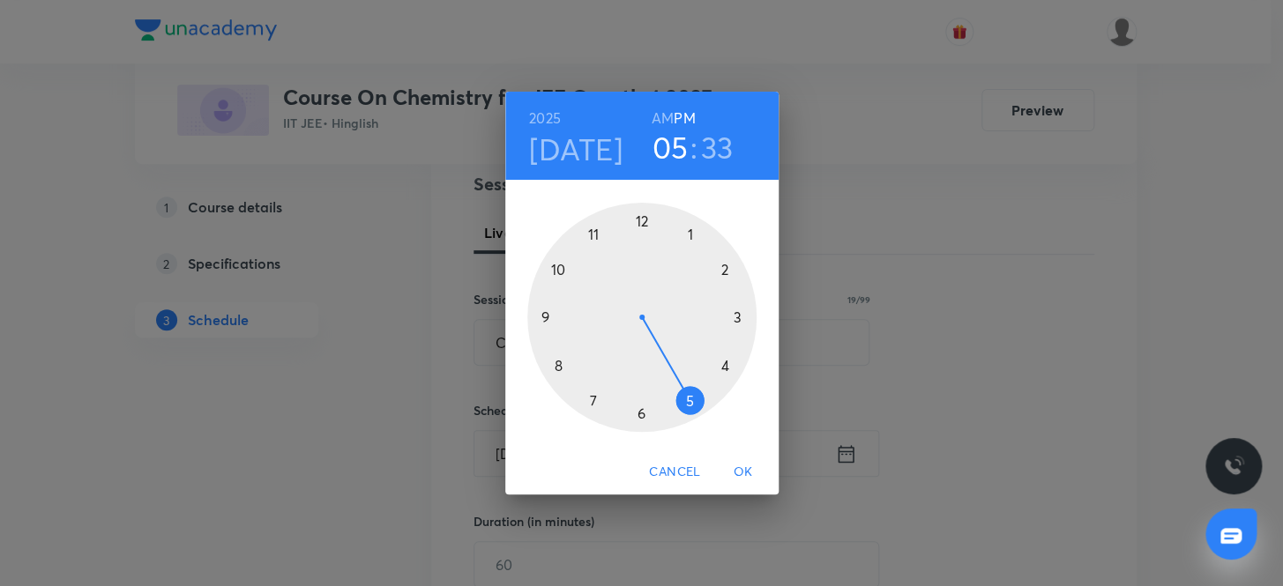
click at [593, 398] on div at bounding box center [641, 317] width 229 height 229
click at [637, 215] on div at bounding box center [641, 317] width 229 height 229
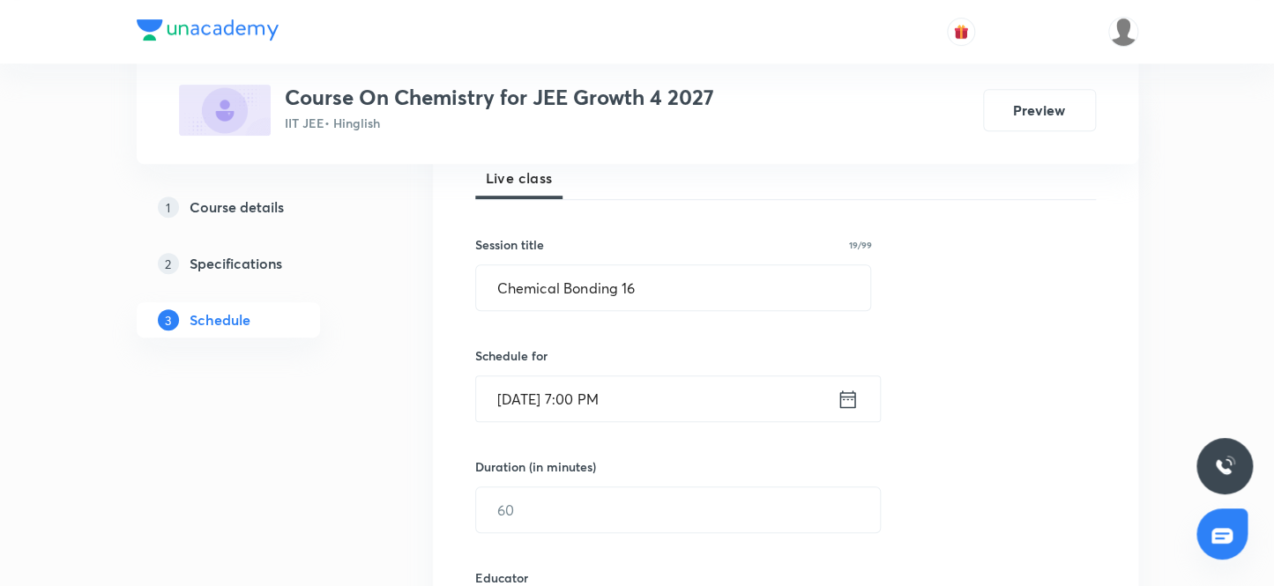
scroll to position [370, 0]
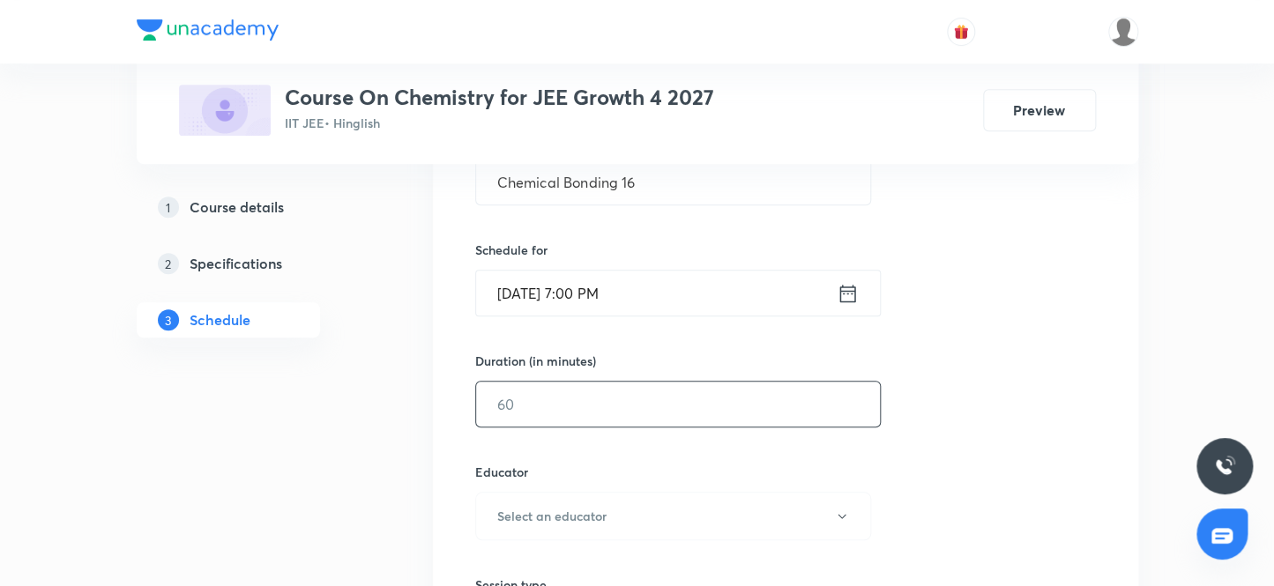
click at [589, 404] on input "text" at bounding box center [678, 404] width 404 height 45
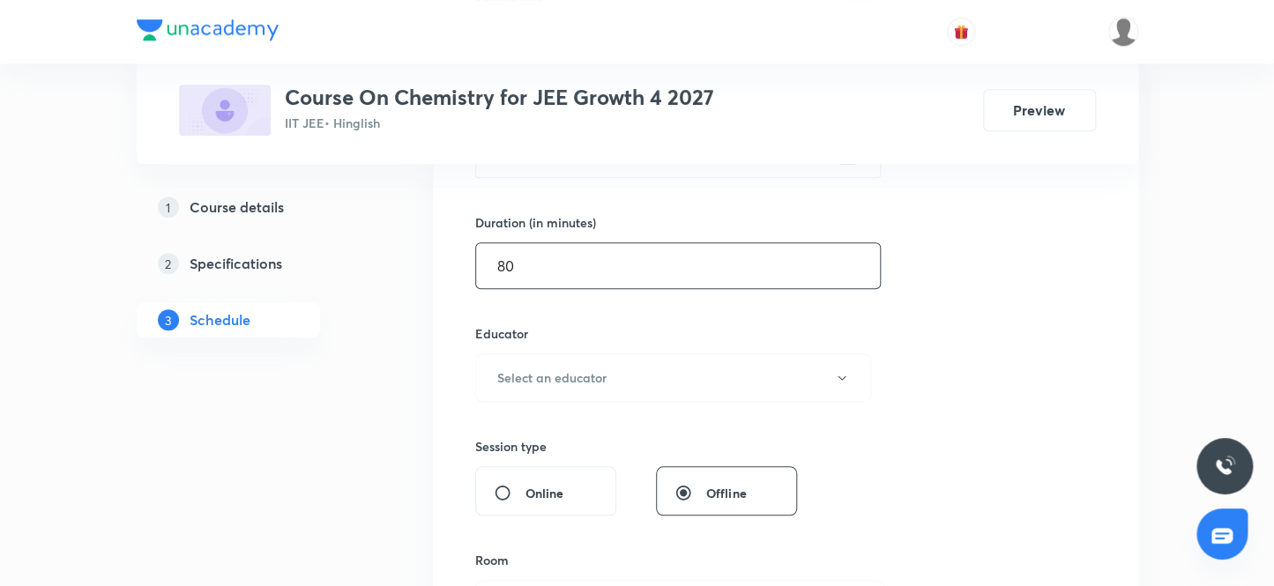
scroll to position [530, 0]
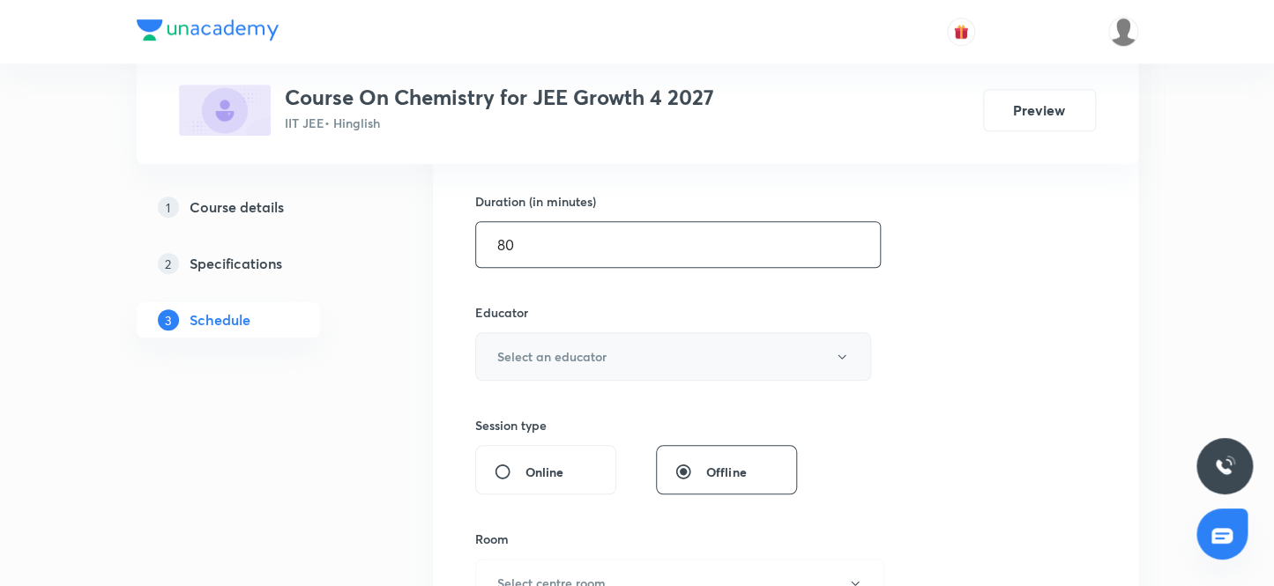
type input "80"
click at [566, 356] on h6 "Select an educator" at bounding box center [551, 356] width 109 height 19
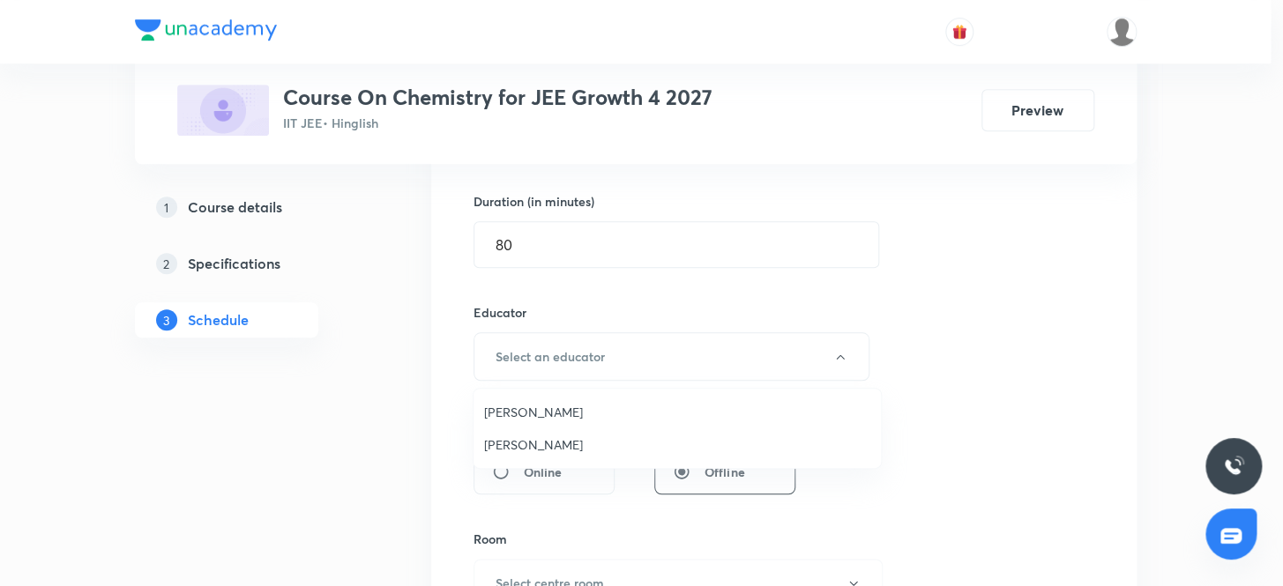
click at [566, 442] on span "Sandeep Maurya" at bounding box center [677, 445] width 386 height 19
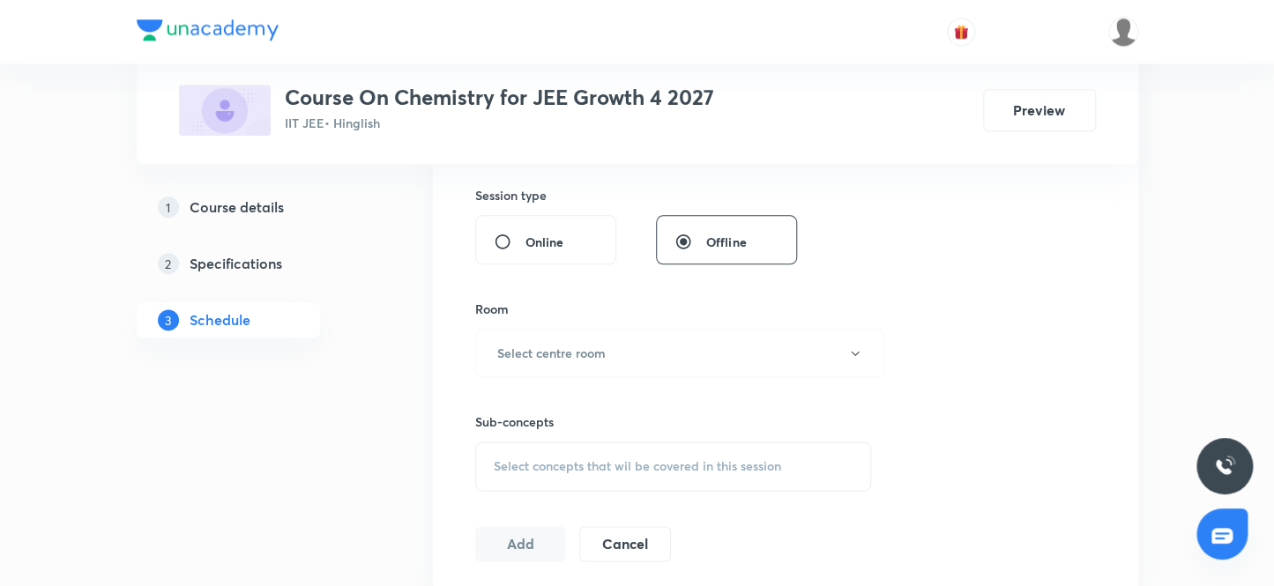
scroll to position [771, 0]
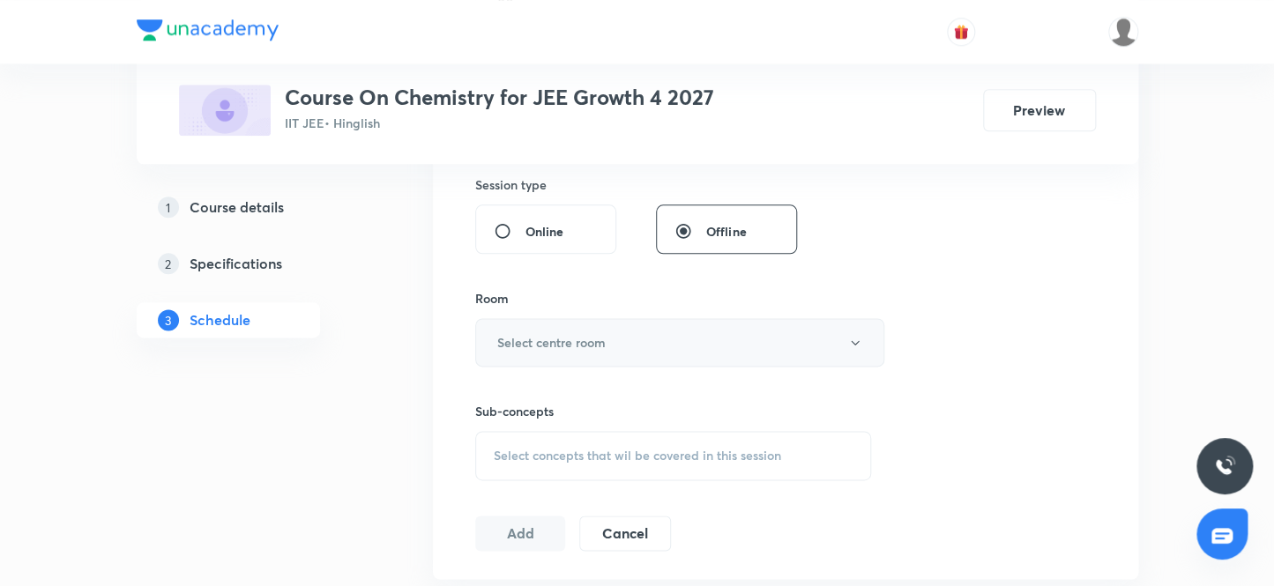
click at [582, 341] on h6 "Select centre room" at bounding box center [551, 342] width 108 height 19
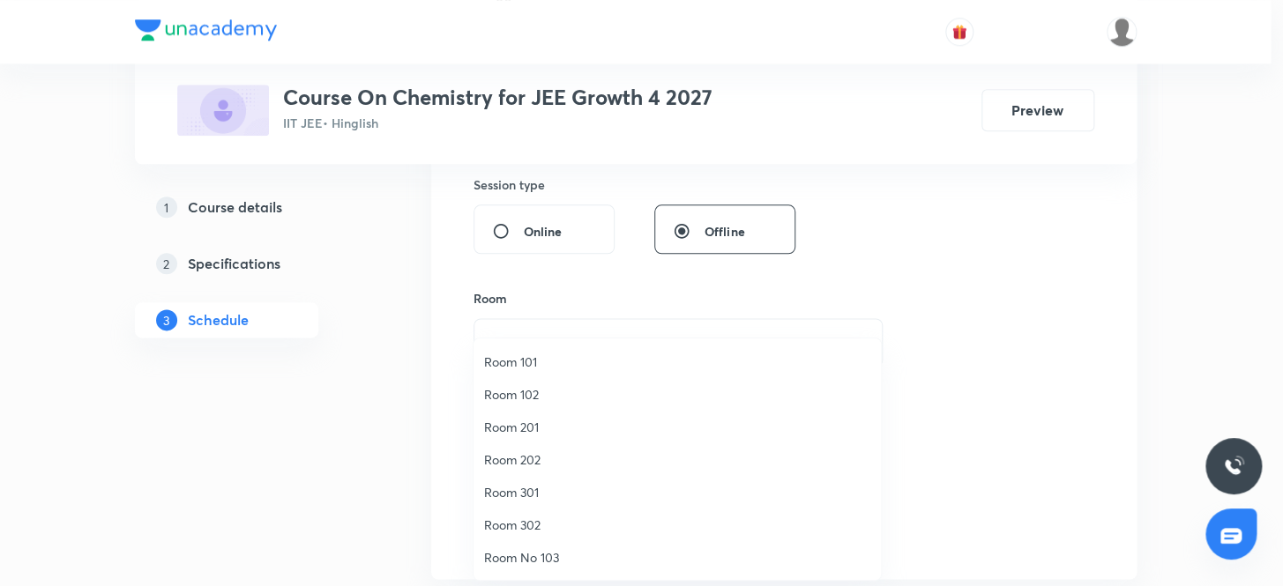
click at [532, 458] on span "Room 202" at bounding box center [677, 460] width 386 height 19
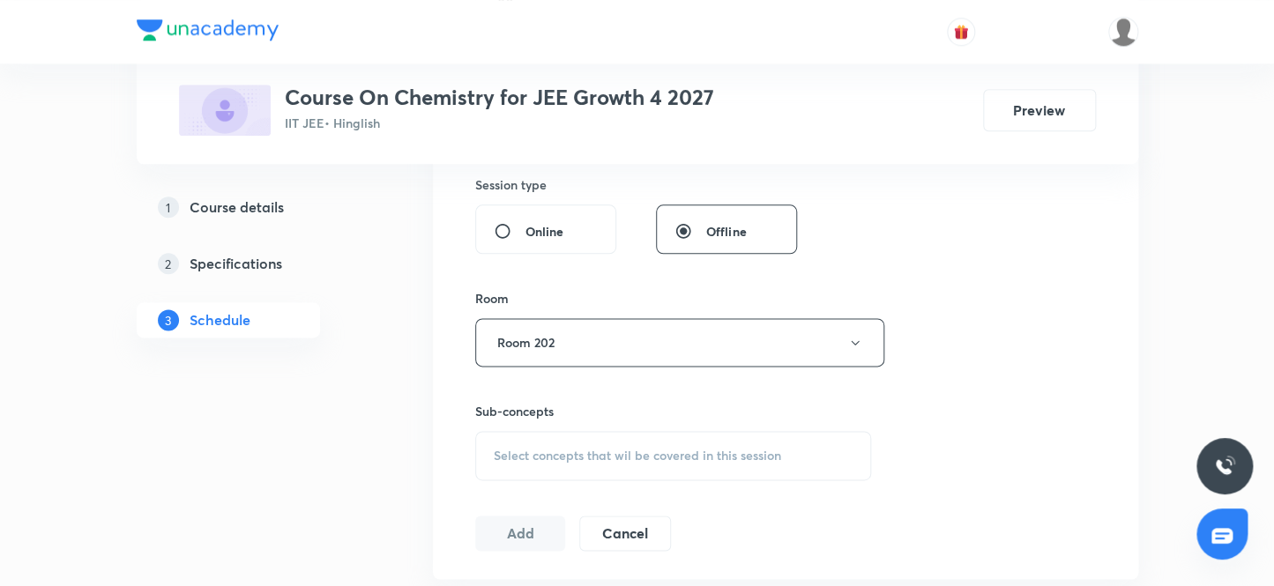
scroll to position [851, 0]
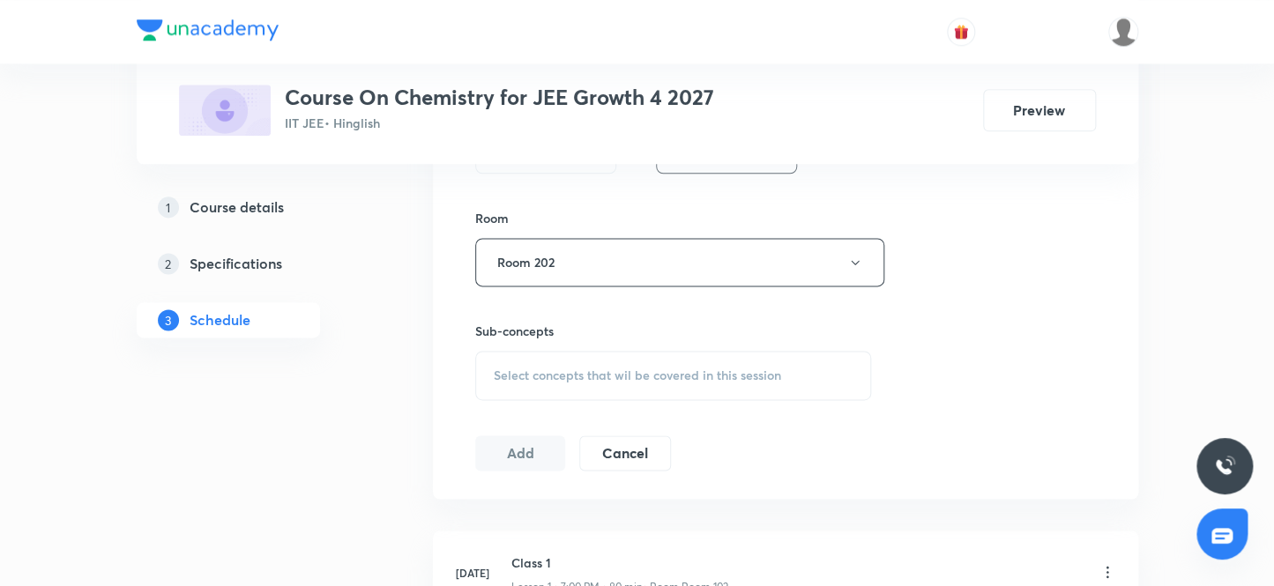
click at [564, 379] on span "Select concepts that wil be covered in this session" at bounding box center [637, 376] width 287 height 14
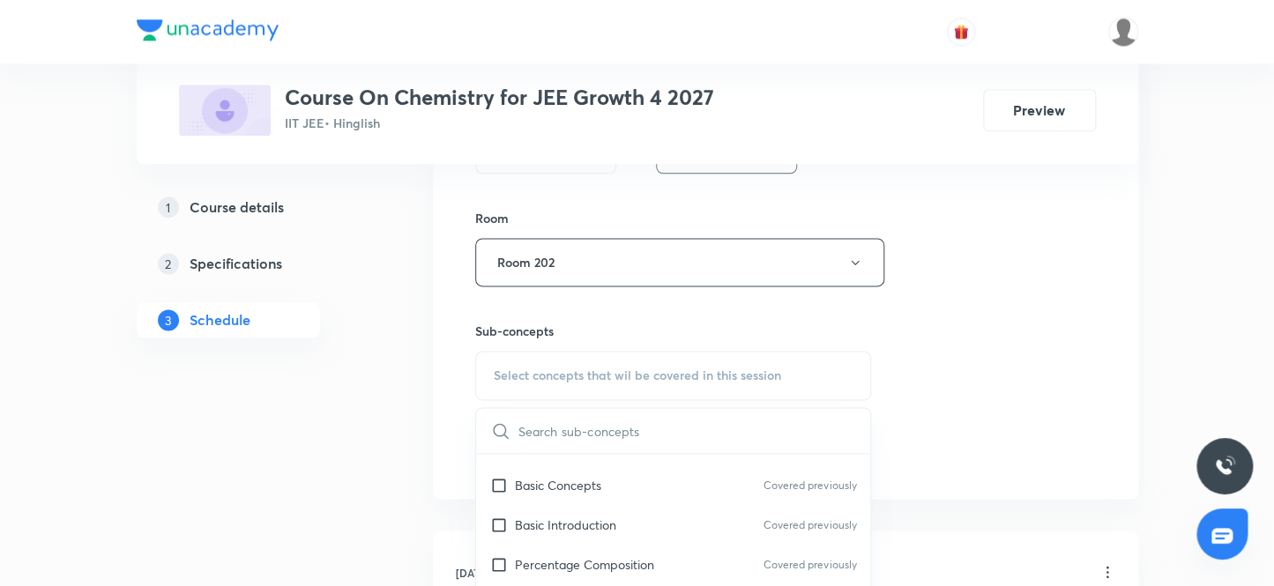
scroll to position [320, 0]
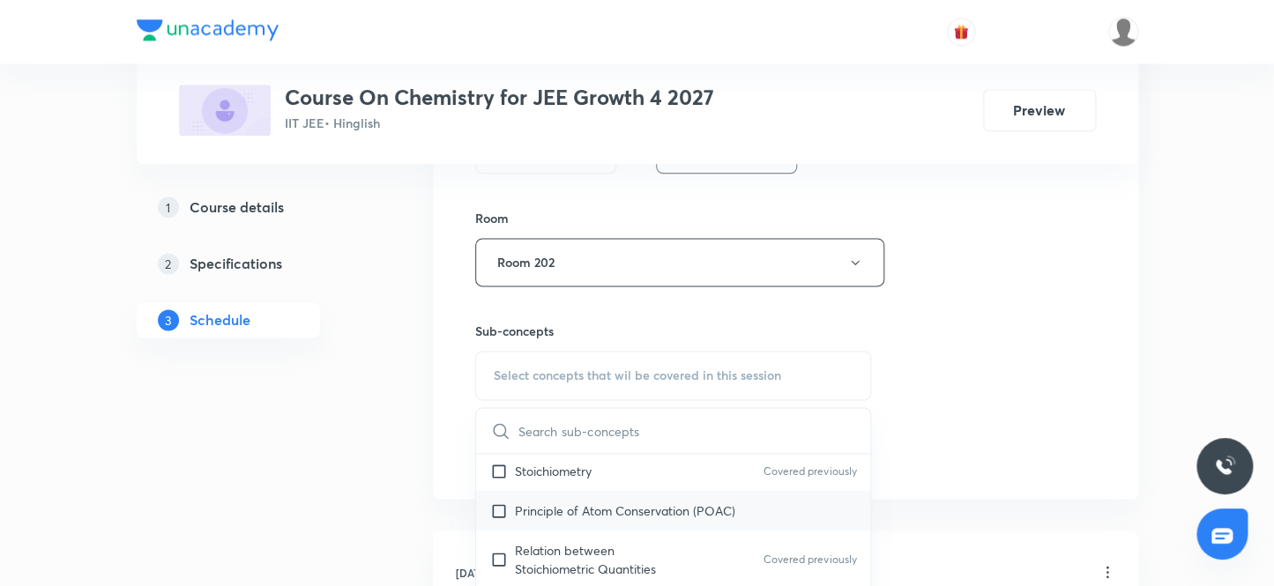
click at [498, 504] on input "checkbox" at bounding box center [502, 511] width 25 height 19
checkbox input "true"
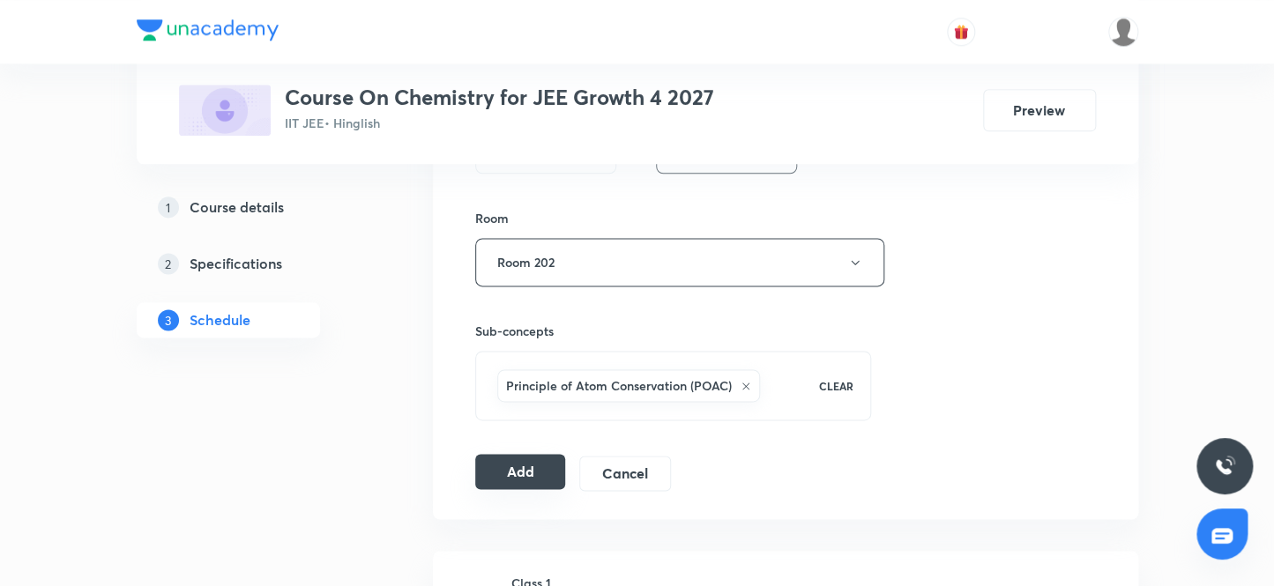
click at [519, 470] on button "Add" at bounding box center [520, 471] width 91 height 35
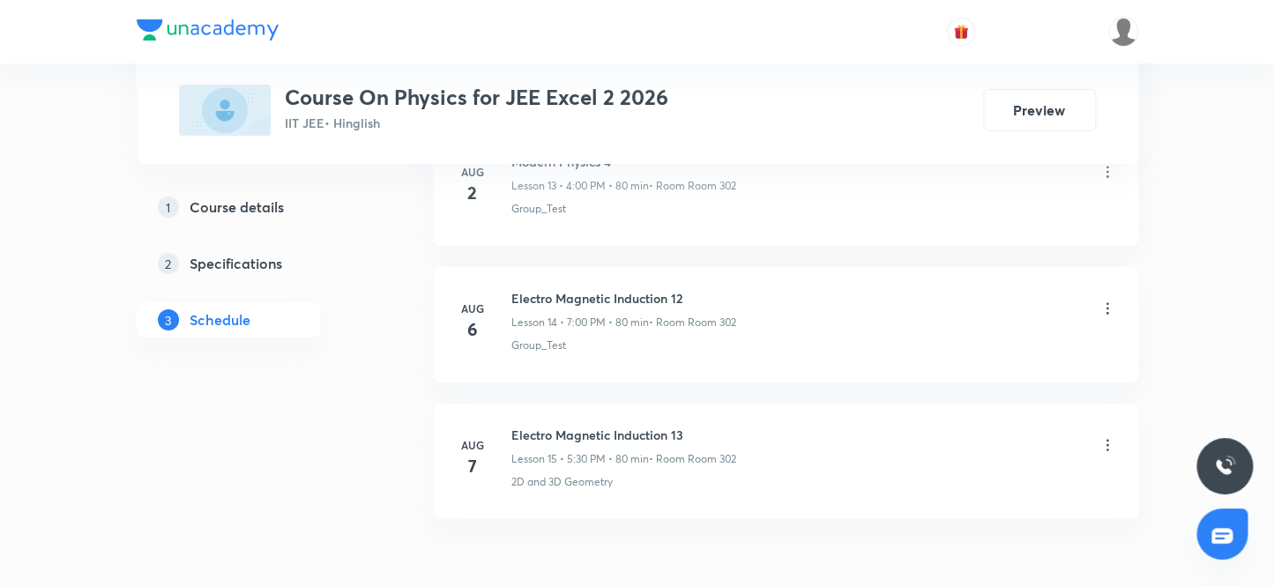
scroll to position [2873, 0]
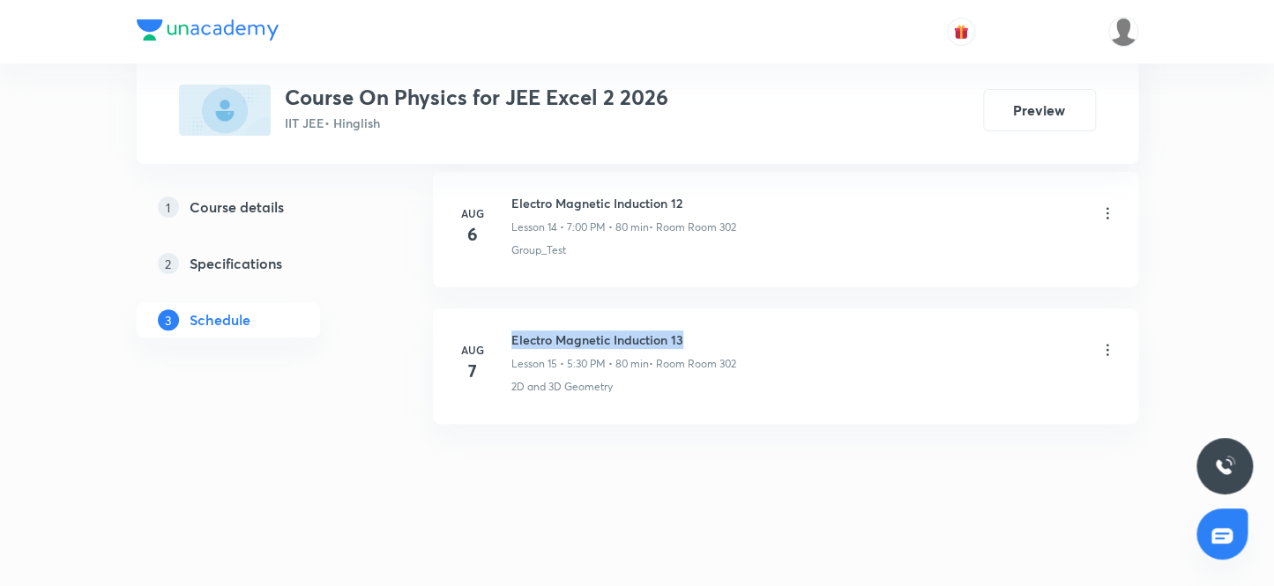
drag, startPoint x: 690, startPoint y: 332, endPoint x: 509, endPoint y: 327, distance: 181.7
click at [509, 331] on div "Aug 7 Electro Magnetic Induction 13 Lesson 15 • 5:30 PM • 80 min • Room Room 30…" at bounding box center [785, 363] width 661 height 64
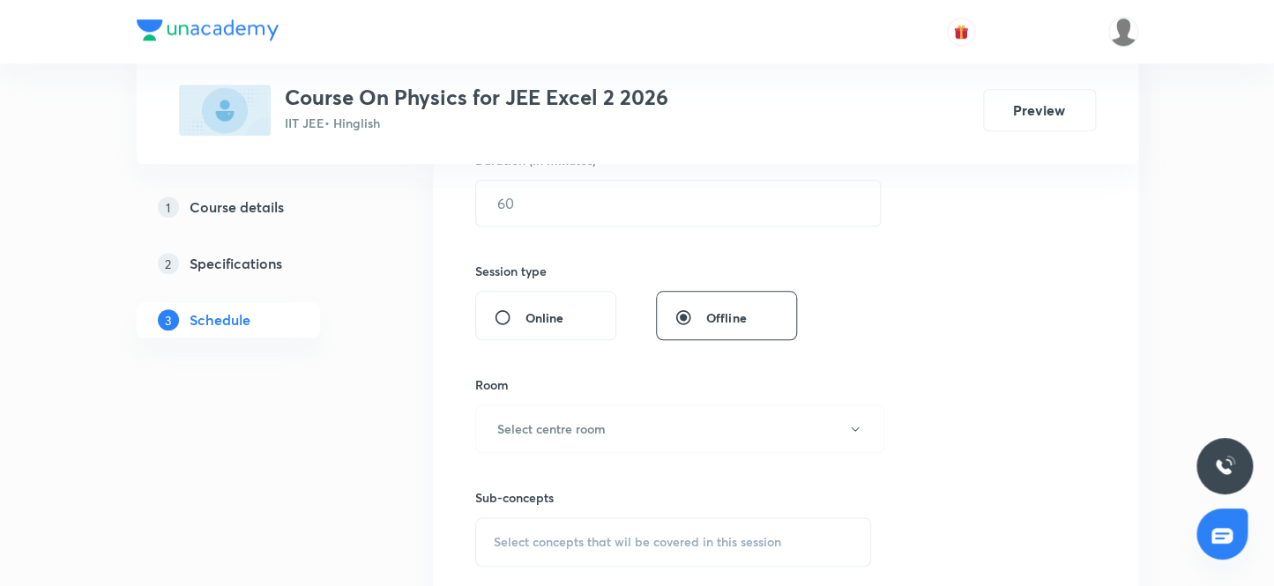
scroll to position [468, 0]
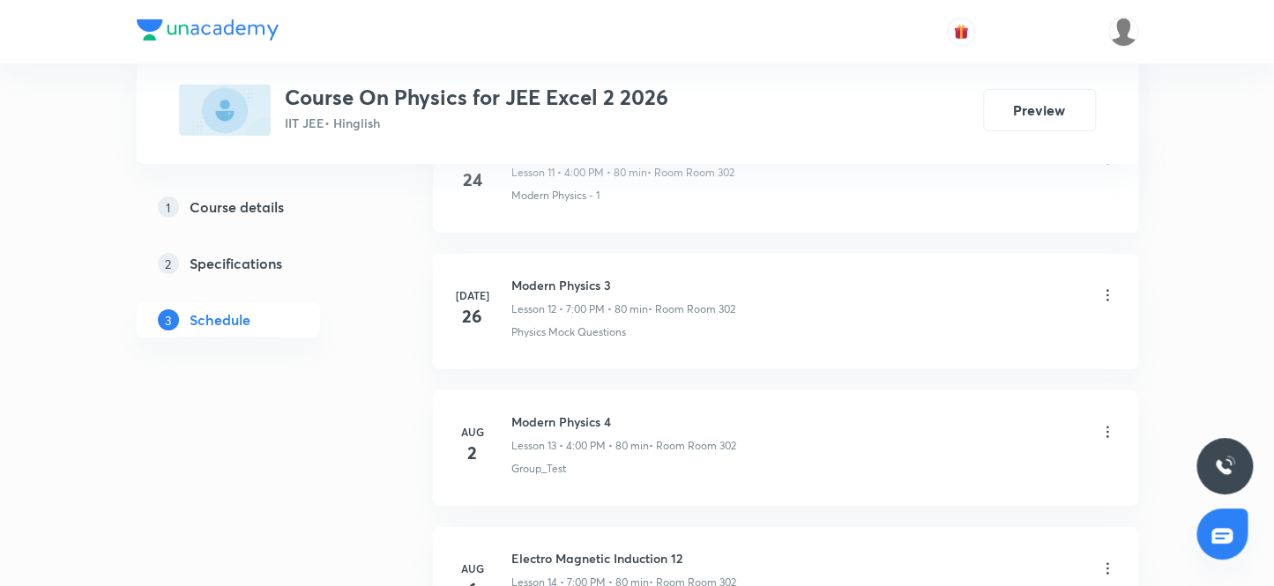
scroll to position [2873, 0]
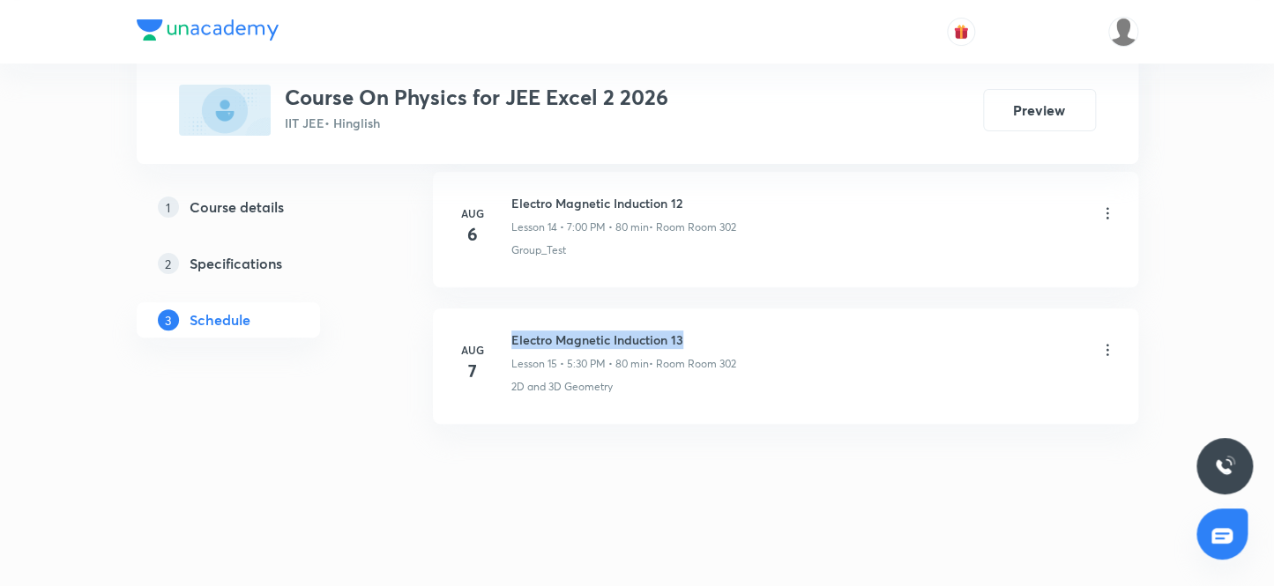
drag, startPoint x: 689, startPoint y: 332, endPoint x: 511, endPoint y: 328, distance: 179.0
click at [511, 331] on h6 "Electro Magnetic Induction 13" at bounding box center [623, 340] width 225 height 19
copy h6 "Electro Magnetic Induction 13"
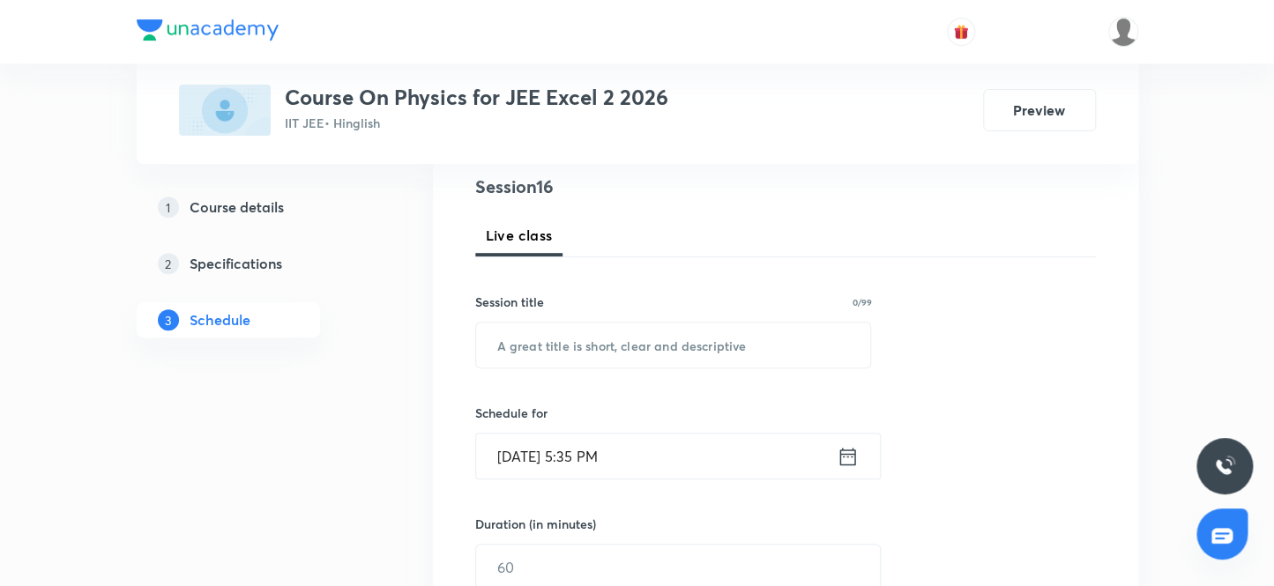
scroll to position [114, 0]
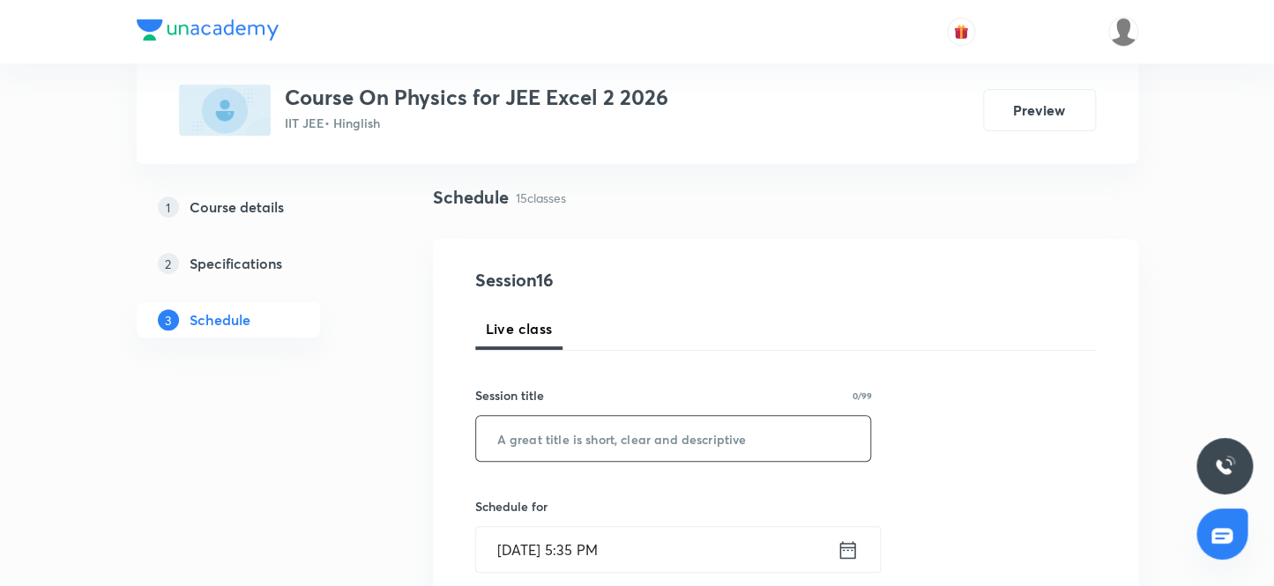
click at [563, 450] on input "text" at bounding box center [673, 438] width 395 height 45
paste input "Electro Magnetic Induction 13"
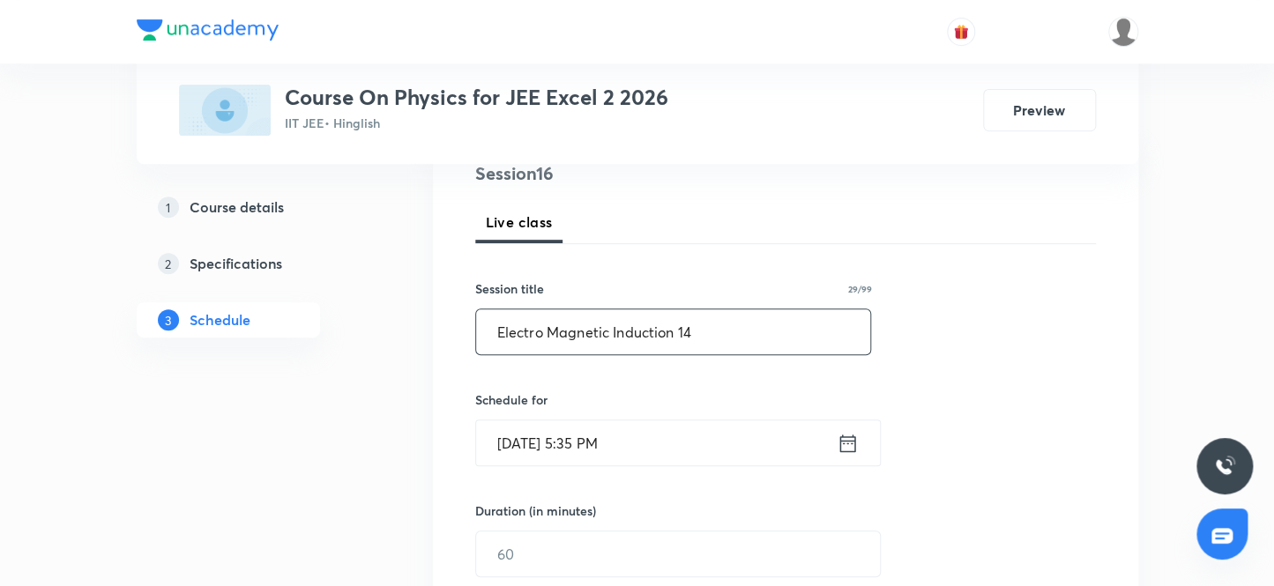
scroll to position [273, 0]
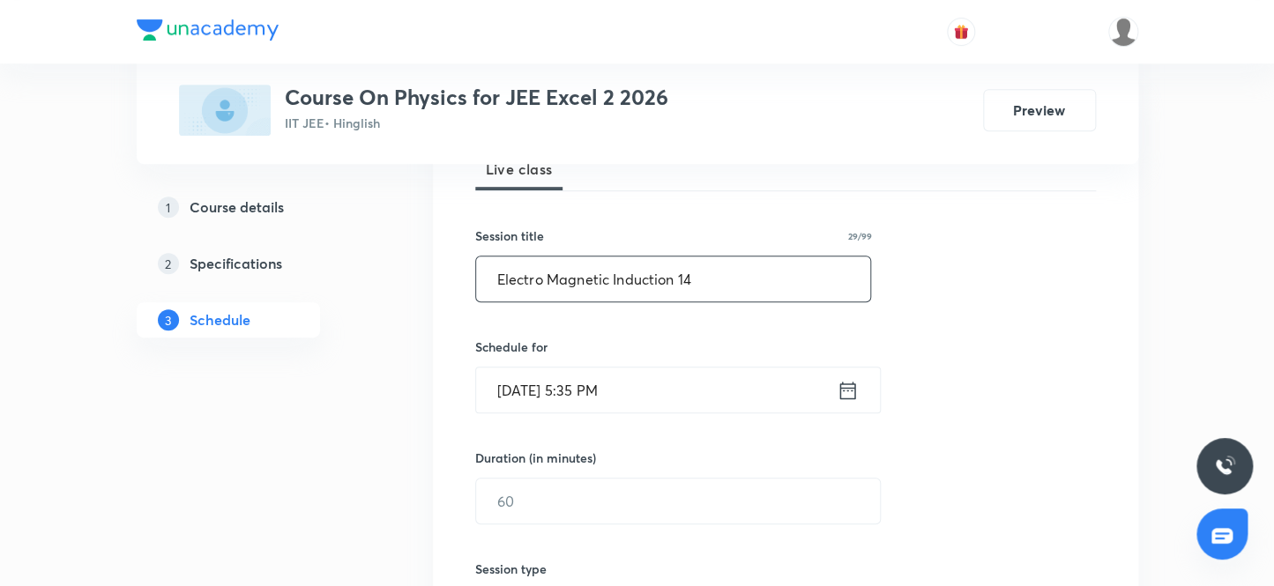
type input "Electro Magnetic Induction 14"
click at [593, 387] on input "Oct 4, 2025, 5:35 PM" at bounding box center [656, 390] width 361 height 45
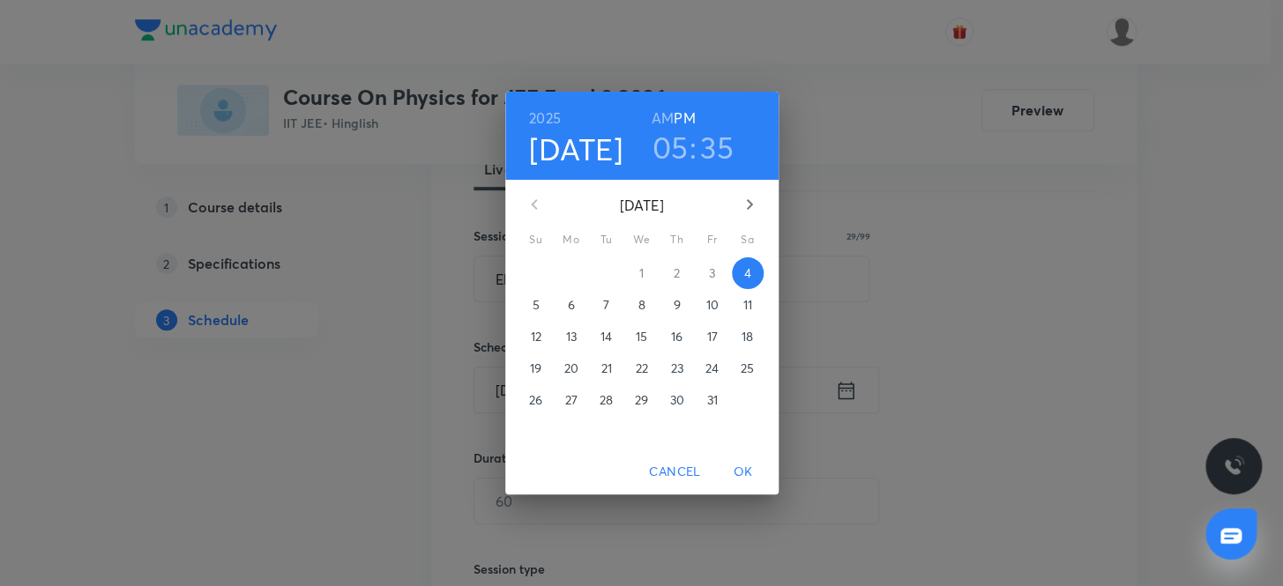
click at [673, 141] on h3 "05" at bounding box center [670, 147] width 36 height 37
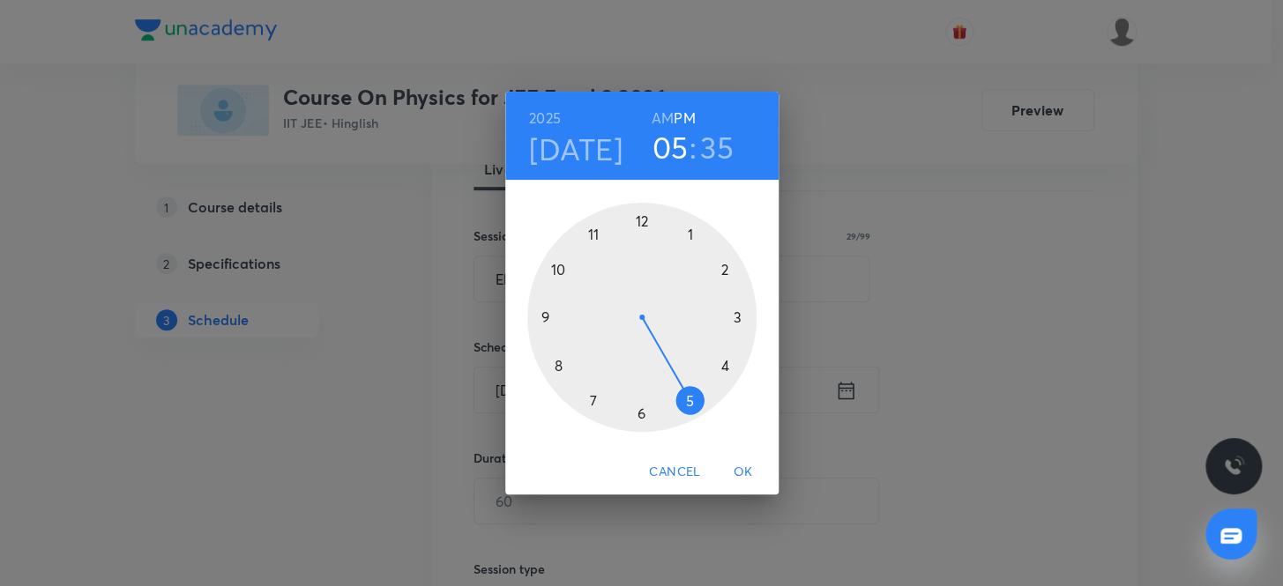
click at [593, 398] on div at bounding box center [641, 317] width 229 height 229
click at [641, 219] on div at bounding box center [641, 317] width 229 height 229
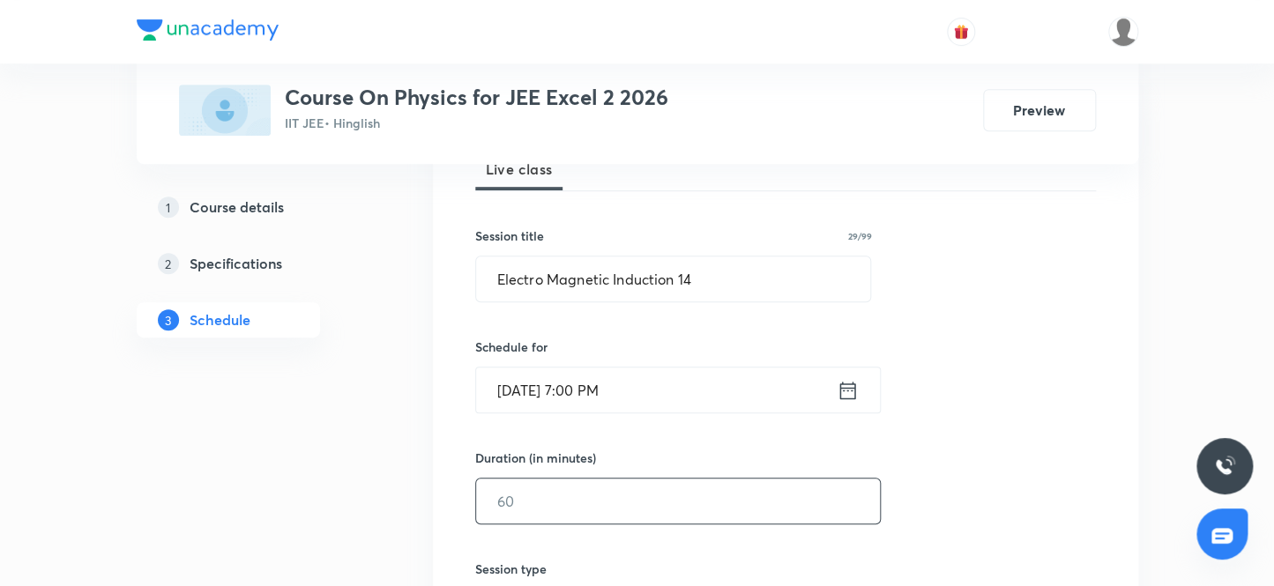
click at [552, 512] on input "text" at bounding box center [678, 501] width 404 height 45
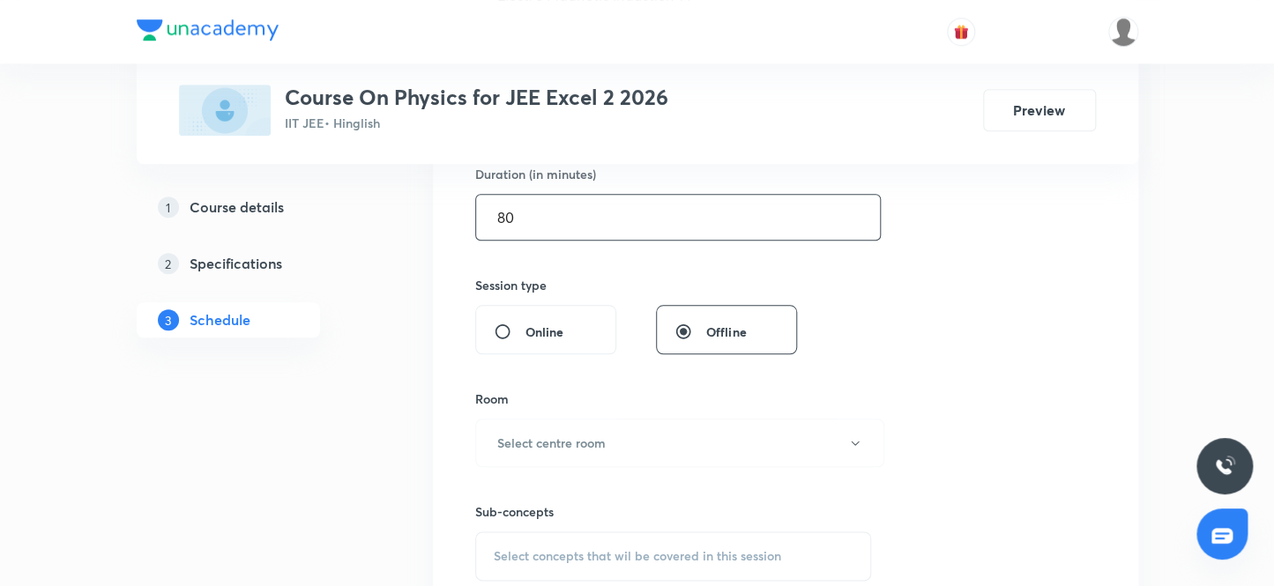
scroll to position [594, 0]
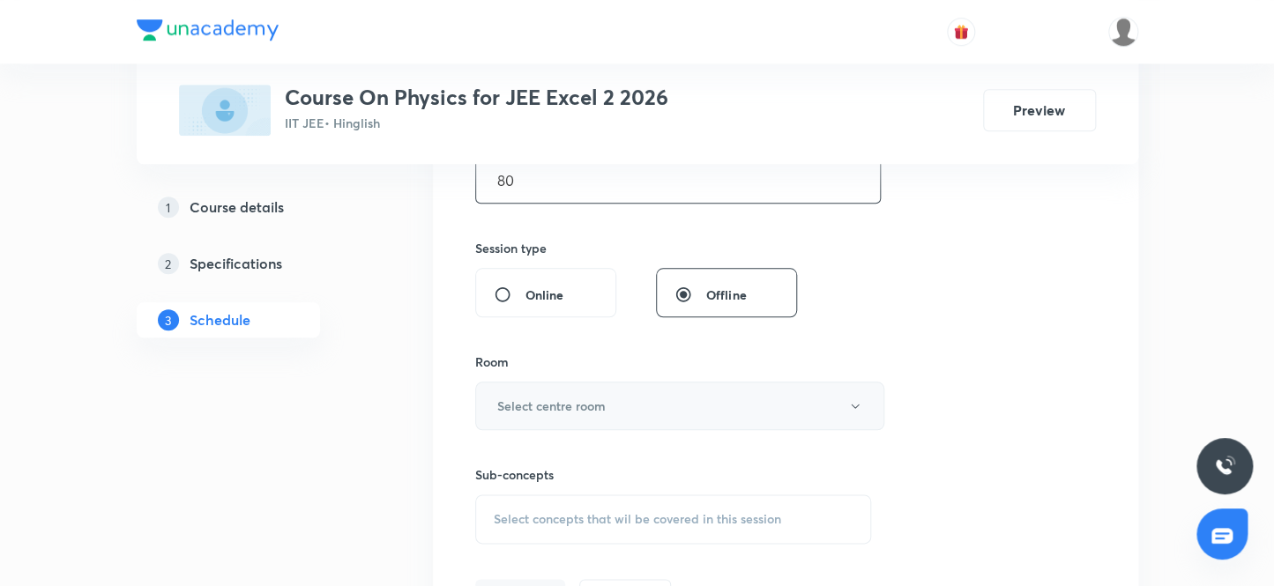
type input "80"
click at [603, 405] on h6 "Select centre room" at bounding box center [551, 406] width 108 height 19
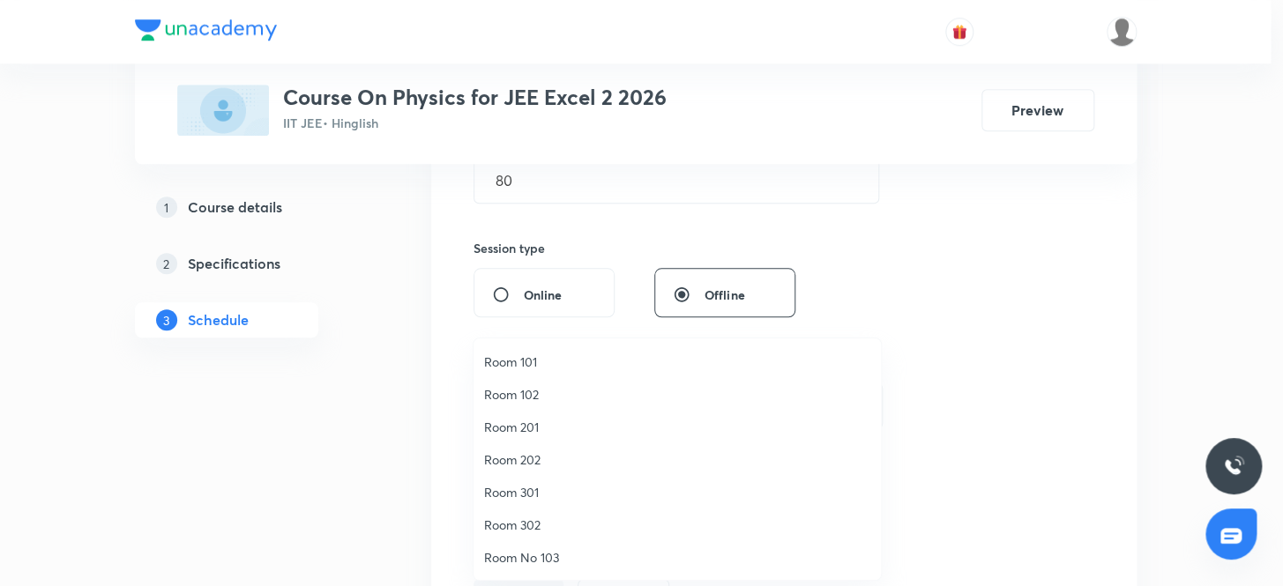
click at [535, 523] on span "Room 302" at bounding box center [677, 525] width 386 height 19
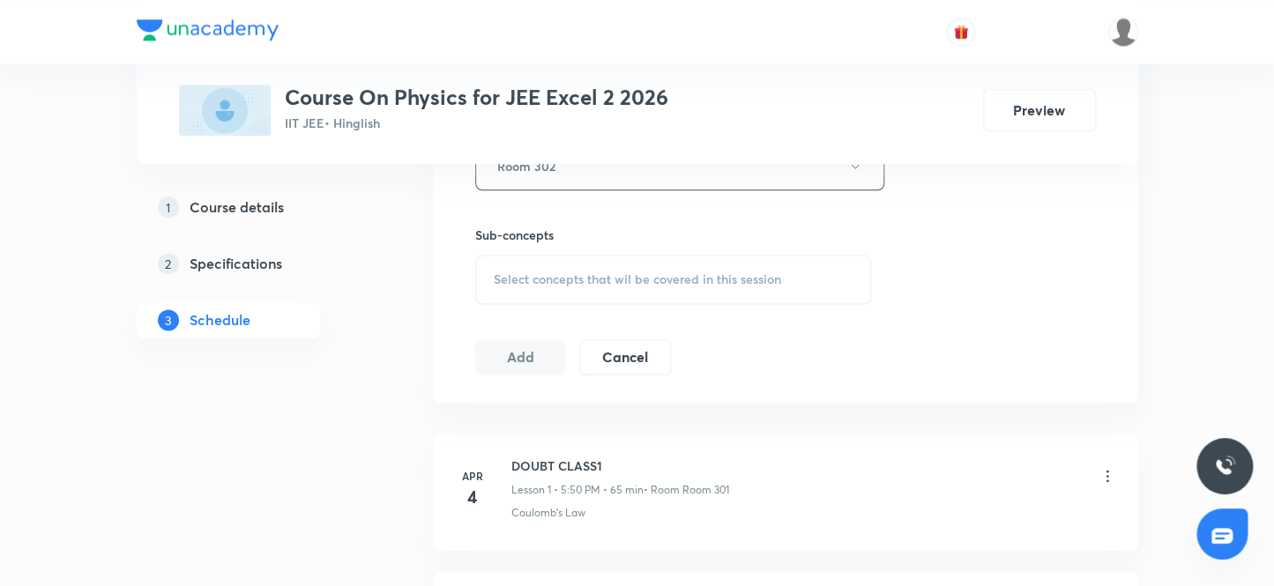
scroll to position [835, 0]
click at [550, 272] on span "Select concepts that wil be covered in this session" at bounding box center [637, 279] width 287 height 14
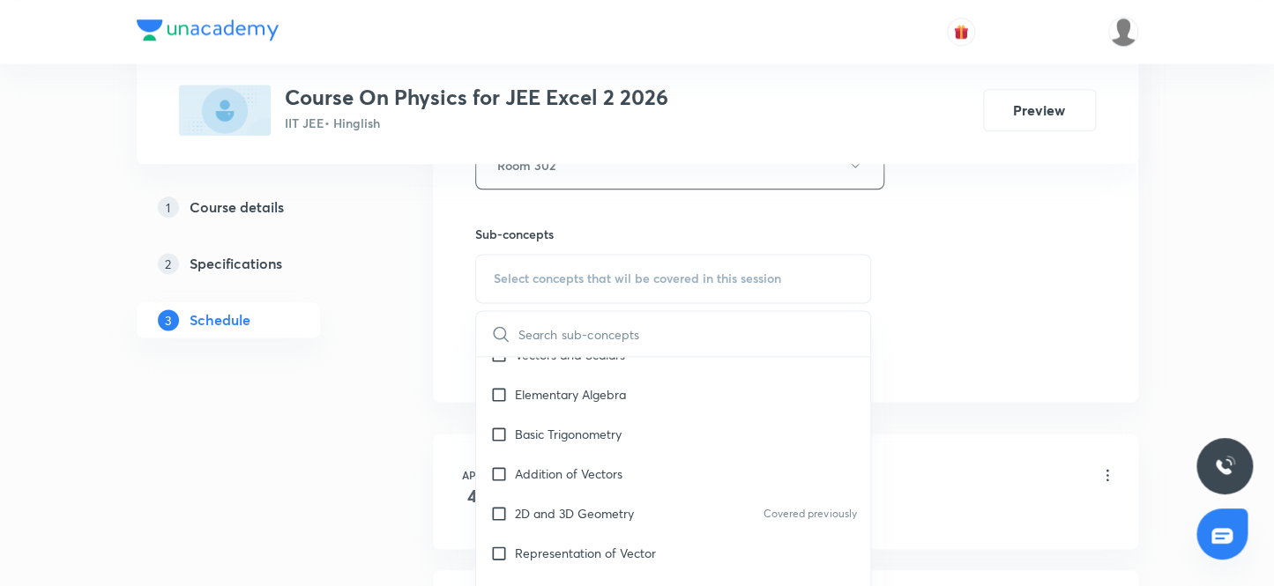
scroll to position [240, 0]
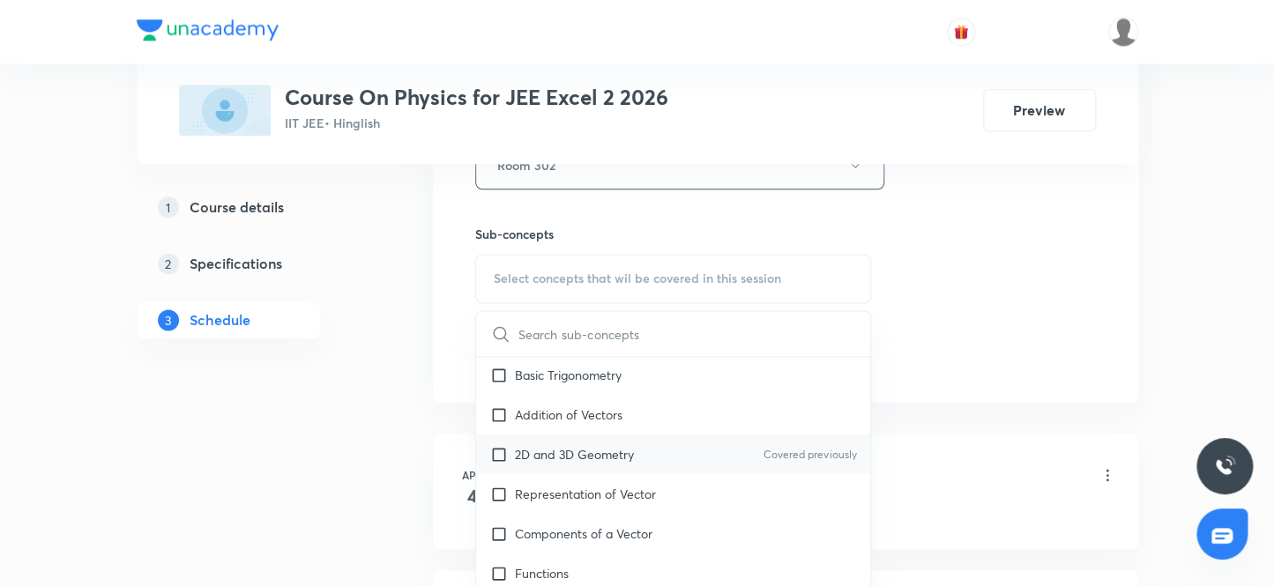
click at [499, 449] on input "checkbox" at bounding box center [502, 454] width 25 height 19
checkbox input "true"
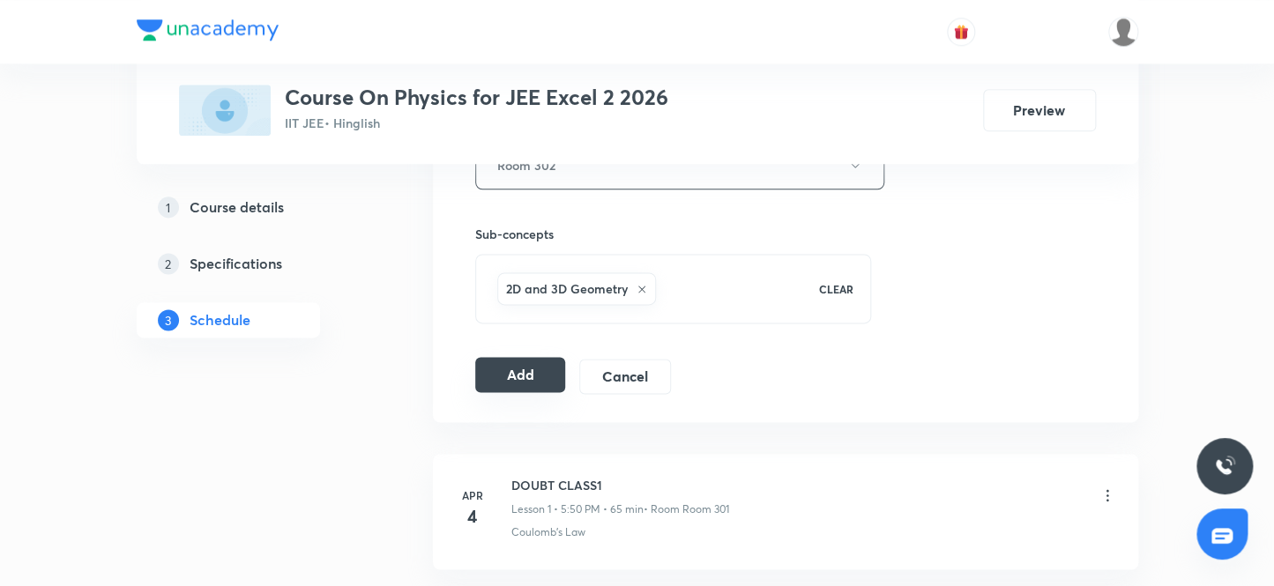
click at [509, 370] on button "Add" at bounding box center [520, 374] width 91 height 35
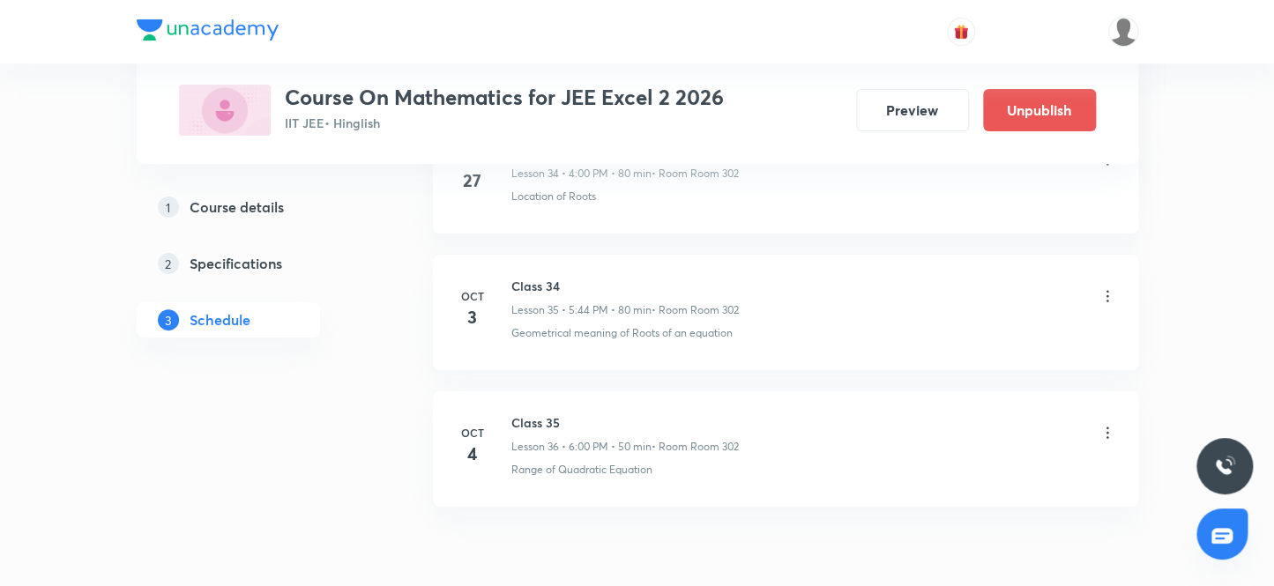
scroll to position [5739, 0]
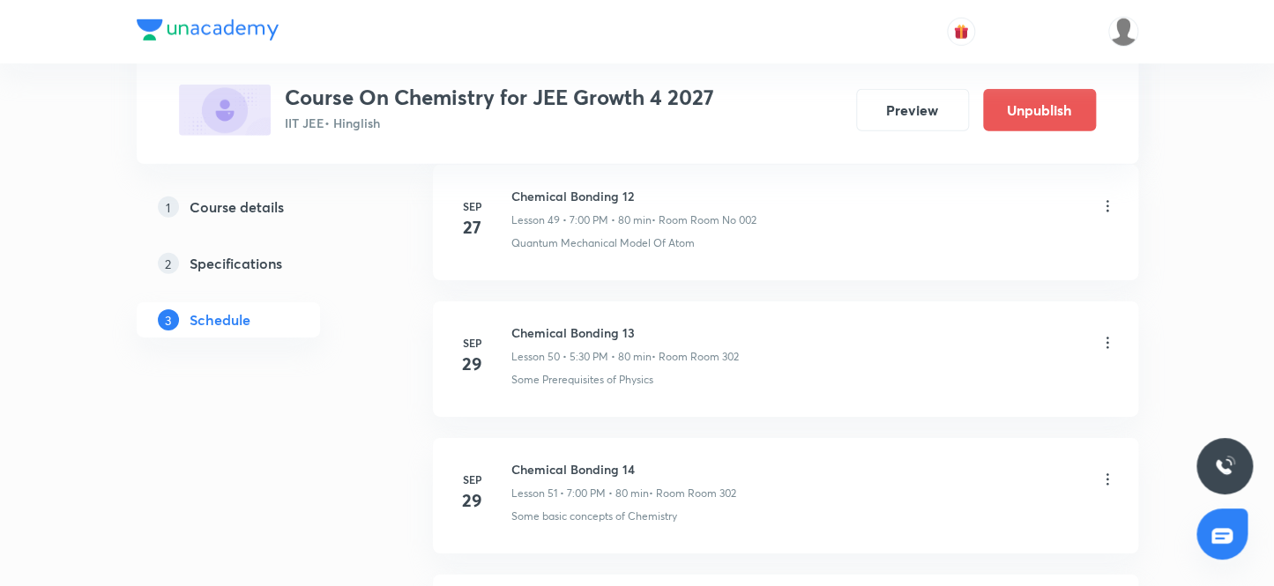
scroll to position [8172, 0]
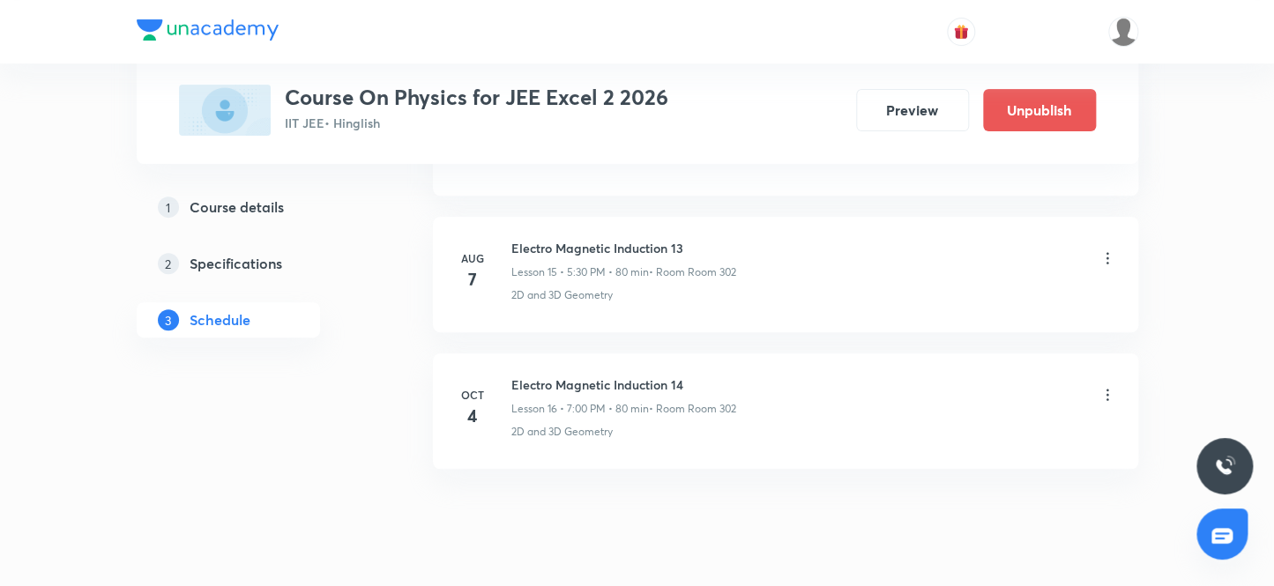
scroll to position [3009, 0]
